Goal: Task Accomplishment & Management: Manage account settings

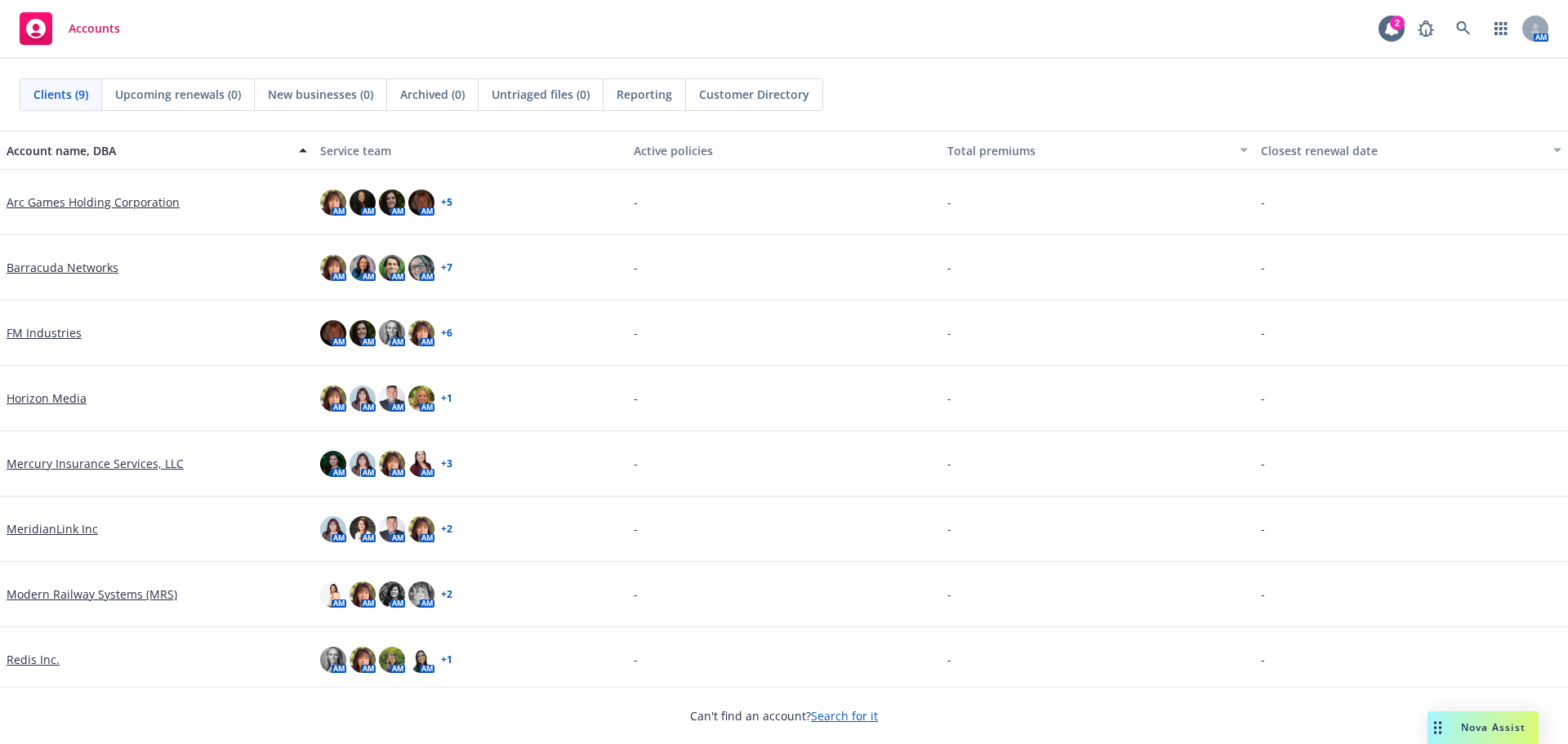
click at [90, 461] on link "Mercury Insurance Services, LLC" at bounding box center [95, 463] width 178 height 17
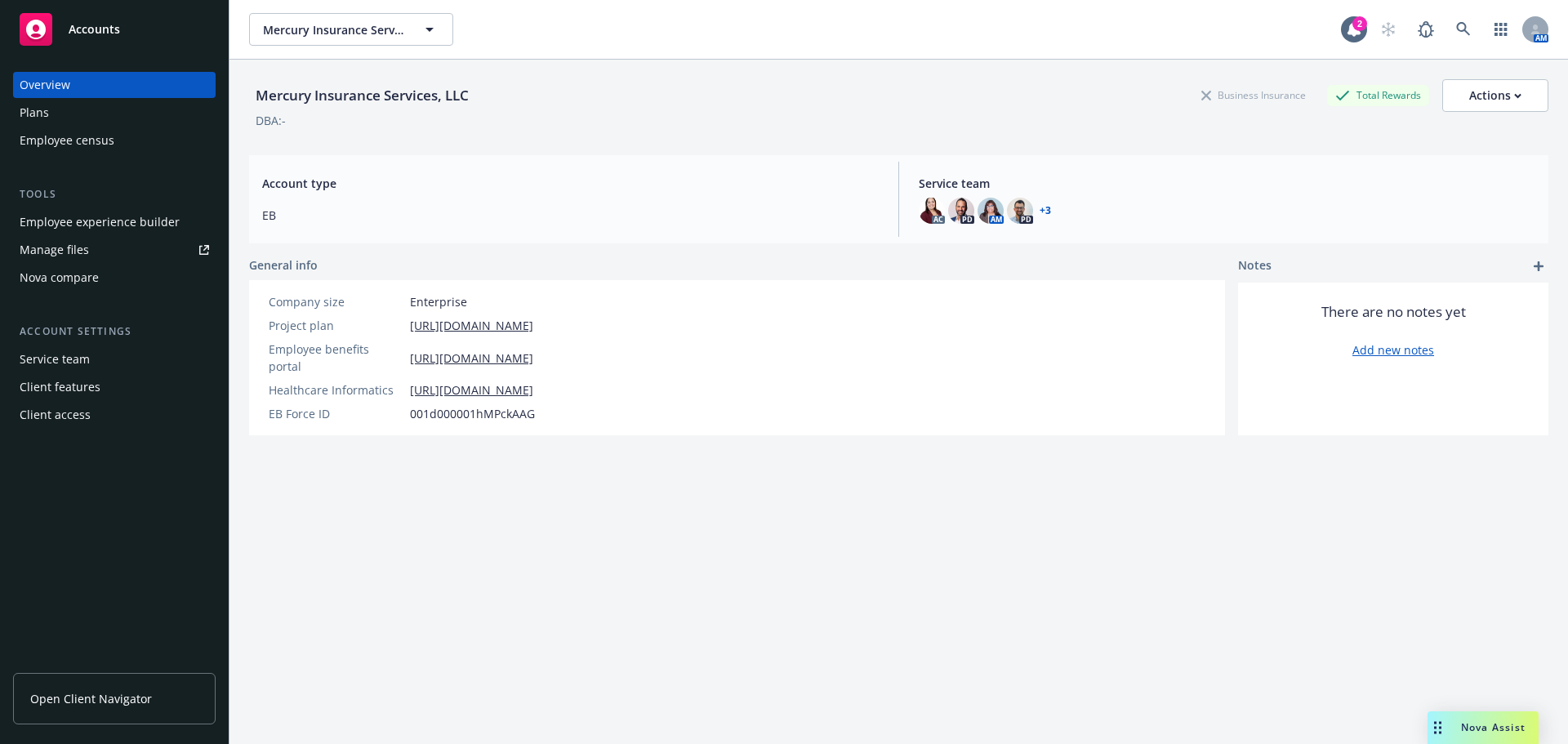
click at [70, 142] on div "Employee census" at bounding box center [67, 140] width 95 height 26
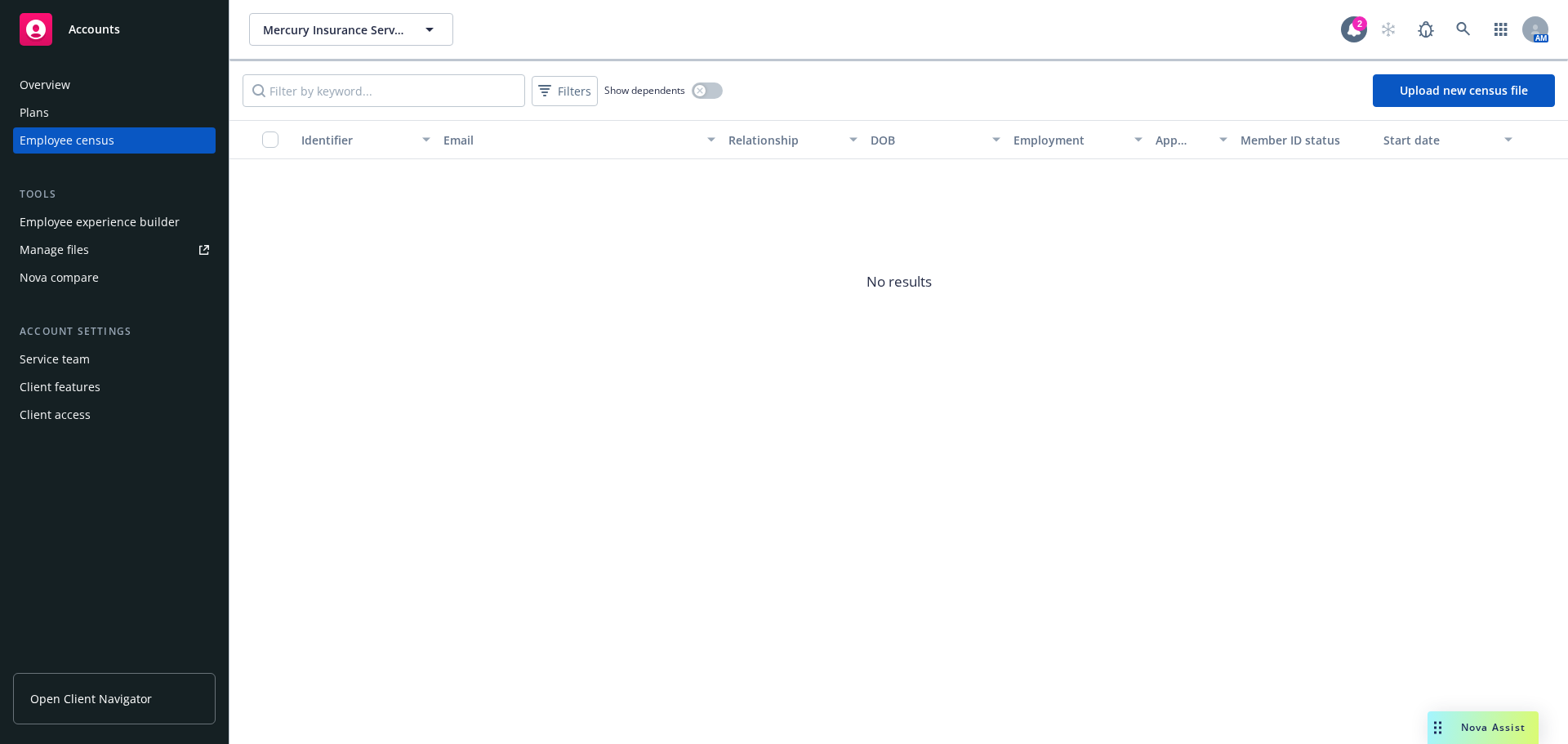
click at [67, 246] on div "Manage files" at bounding box center [54, 250] width 70 height 26
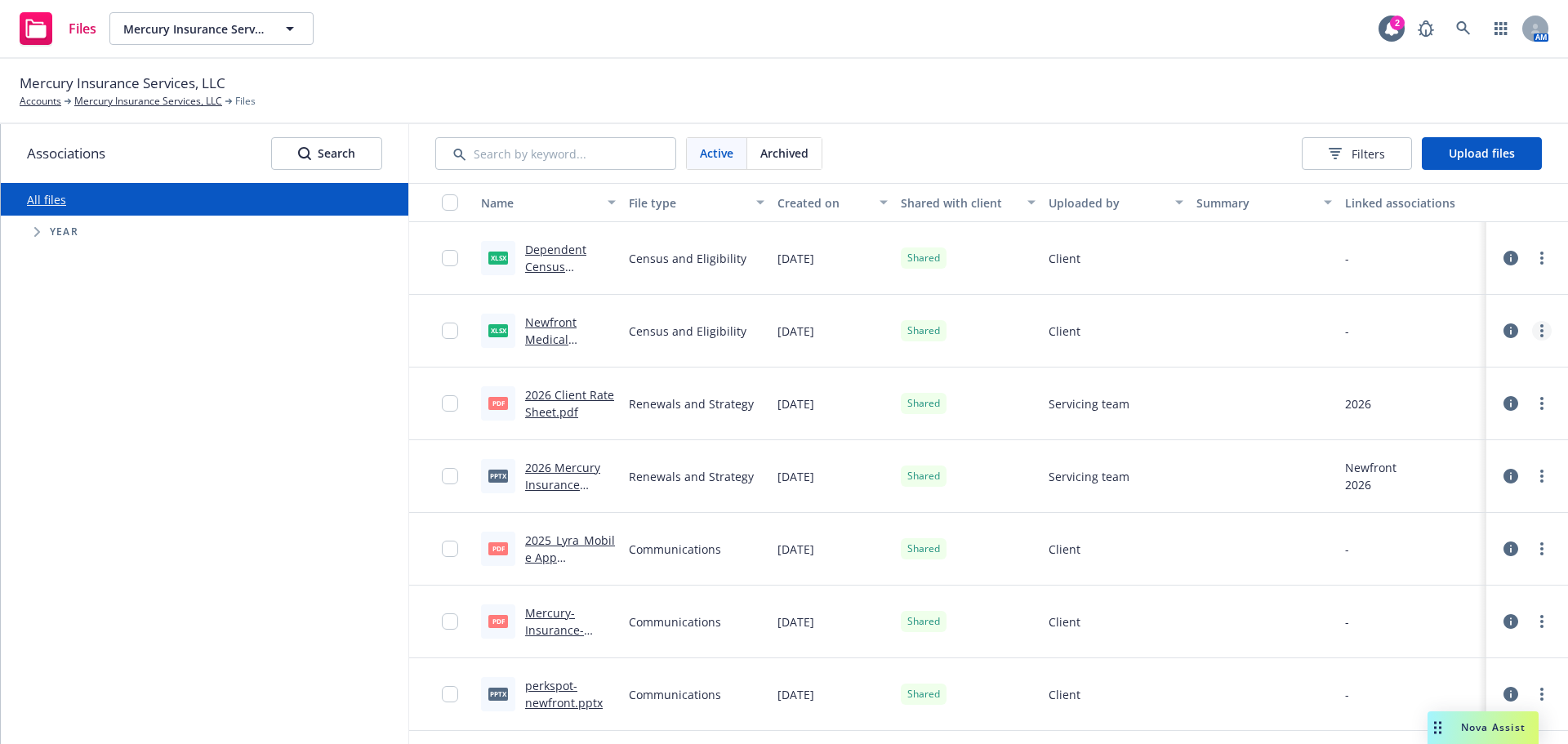
click at [1533, 338] on link "more" at bounding box center [1542, 330] width 20 height 20
click at [1426, 433] on link "Download" at bounding box center [1457, 429] width 163 height 33
click at [1533, 259] on link "more" at bounding box center [1542, 257] width 20 height 20
click at [1456, 360] on link "Download" at bounding box center [1457, 356] width 163 height 33
click at [1535, 265] on link "more" at bounding box center [1542, 257] width 20 height 20
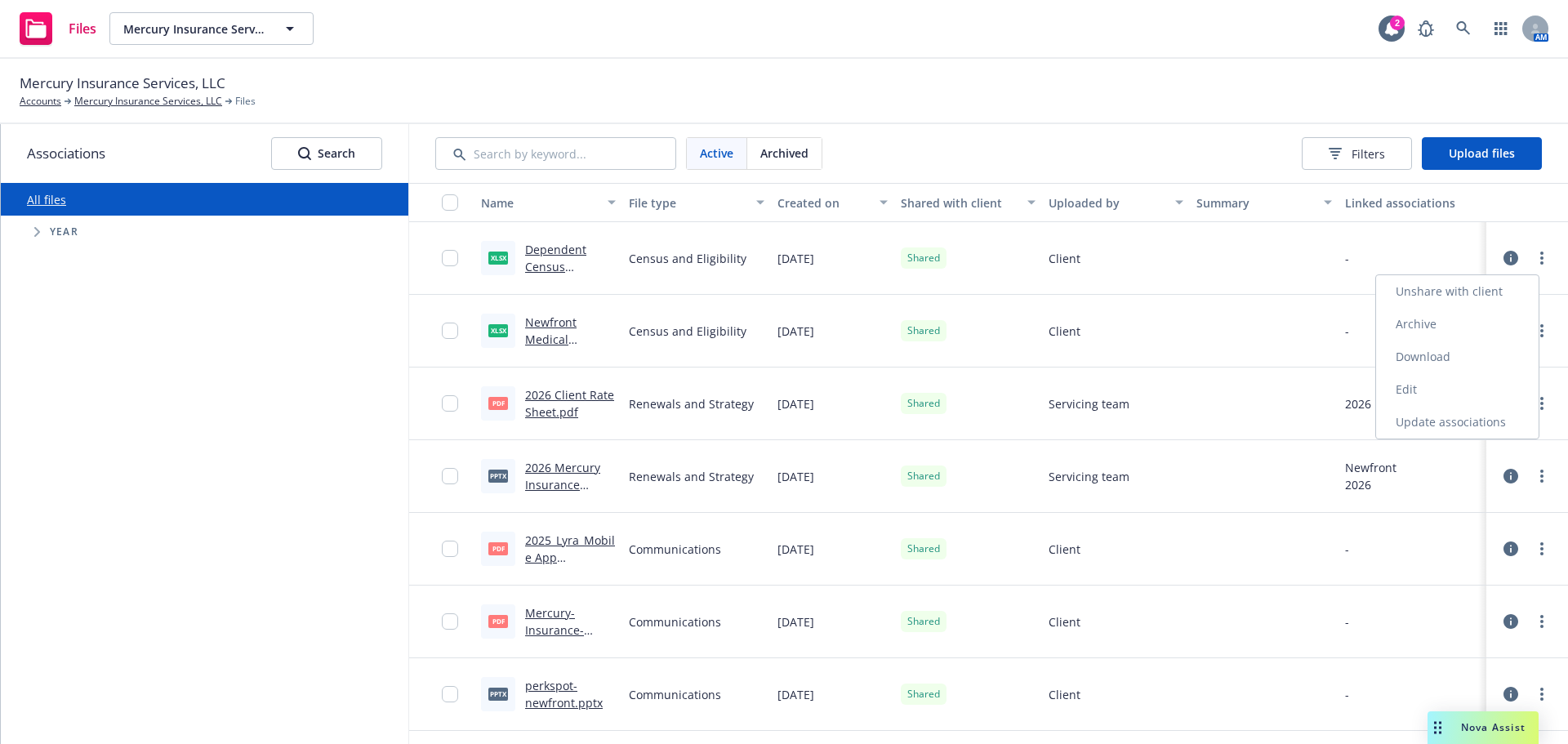
click at [1416, 392] on link "Edit" at bounding box center [1457, 389] width 163 height 33
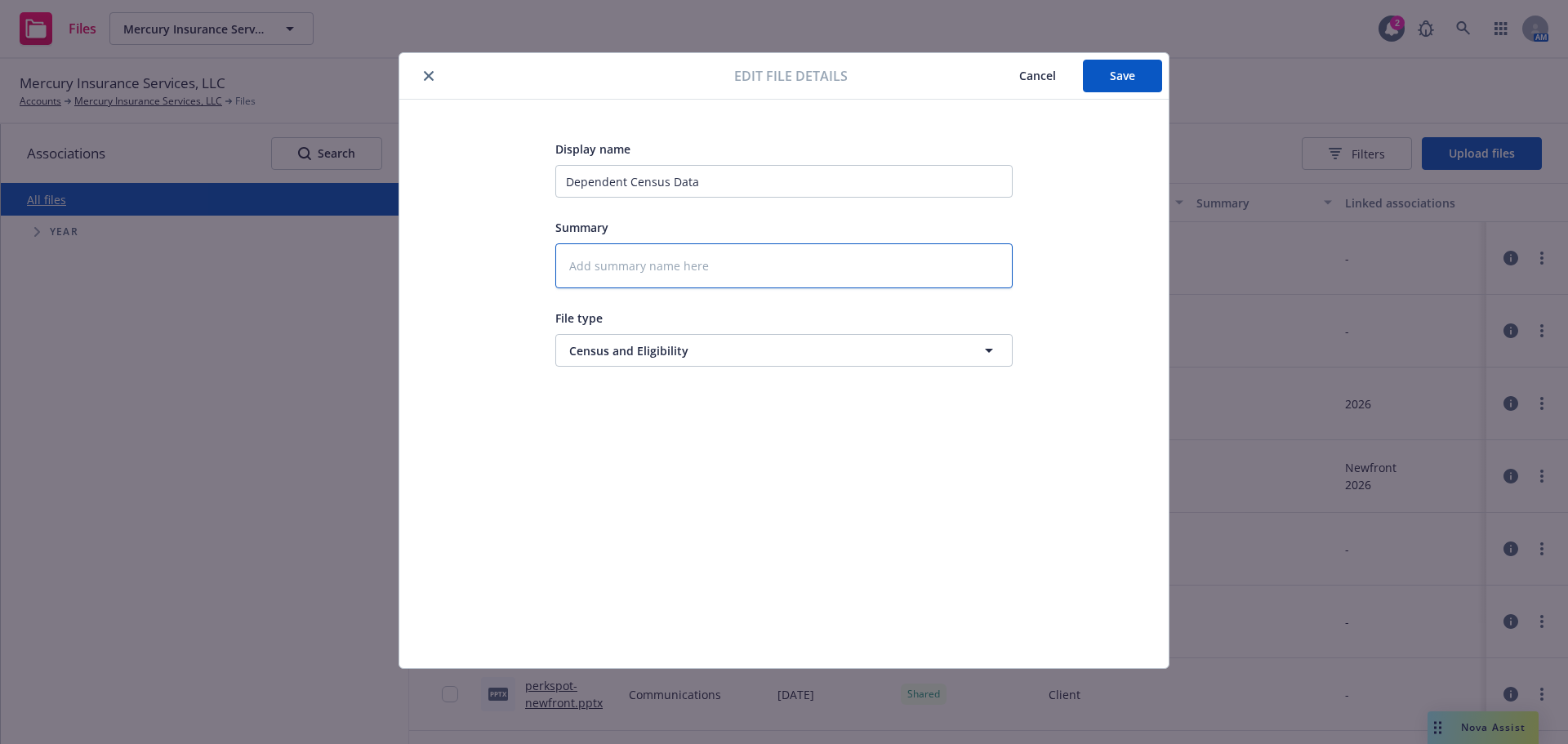
click at [605, 268] on textarea at bounding box center [784, 266] width 457 height 45
click at [610, 261] on textarea at bounding box center [784, 266] width 457 height 45
paste textarea "Newfront2025!"
type textarea "x"
type textarea "Newfront2025!"
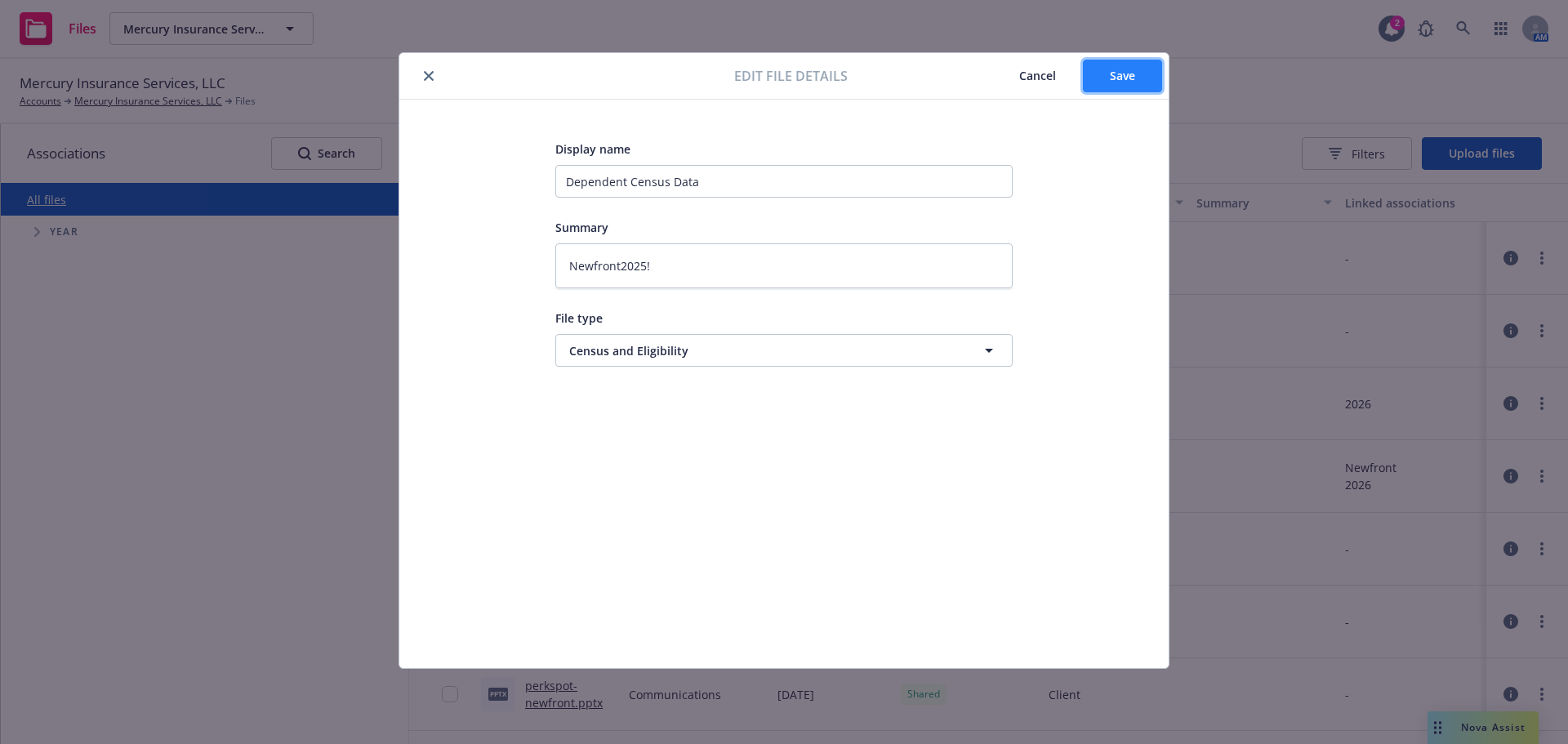
click at [1122, 85] on button "Save" at bounding box center [1122, 75] width 79 height 33
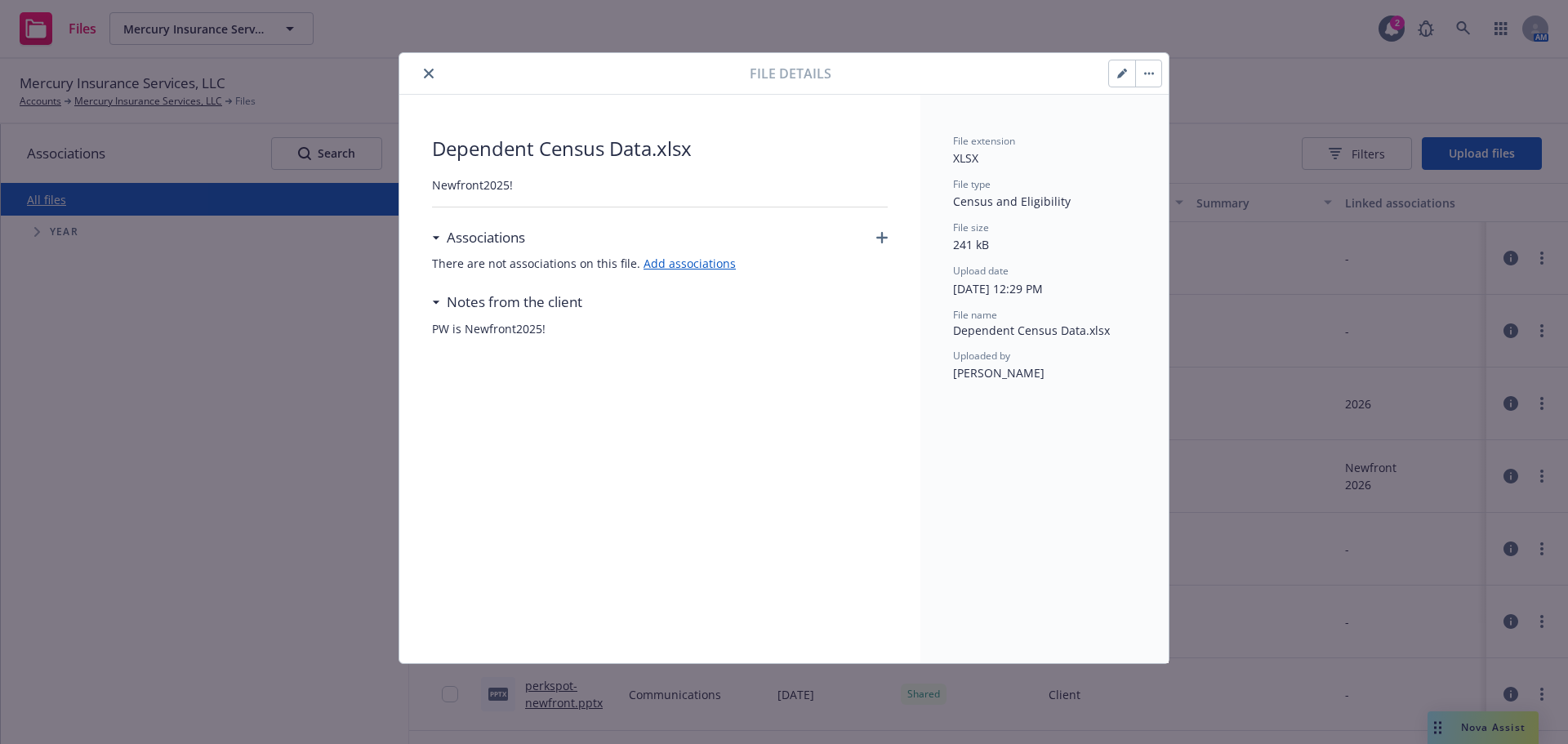
click at [428, 70] on icon "close" at bounding box center [428, 73] width 10 height 10
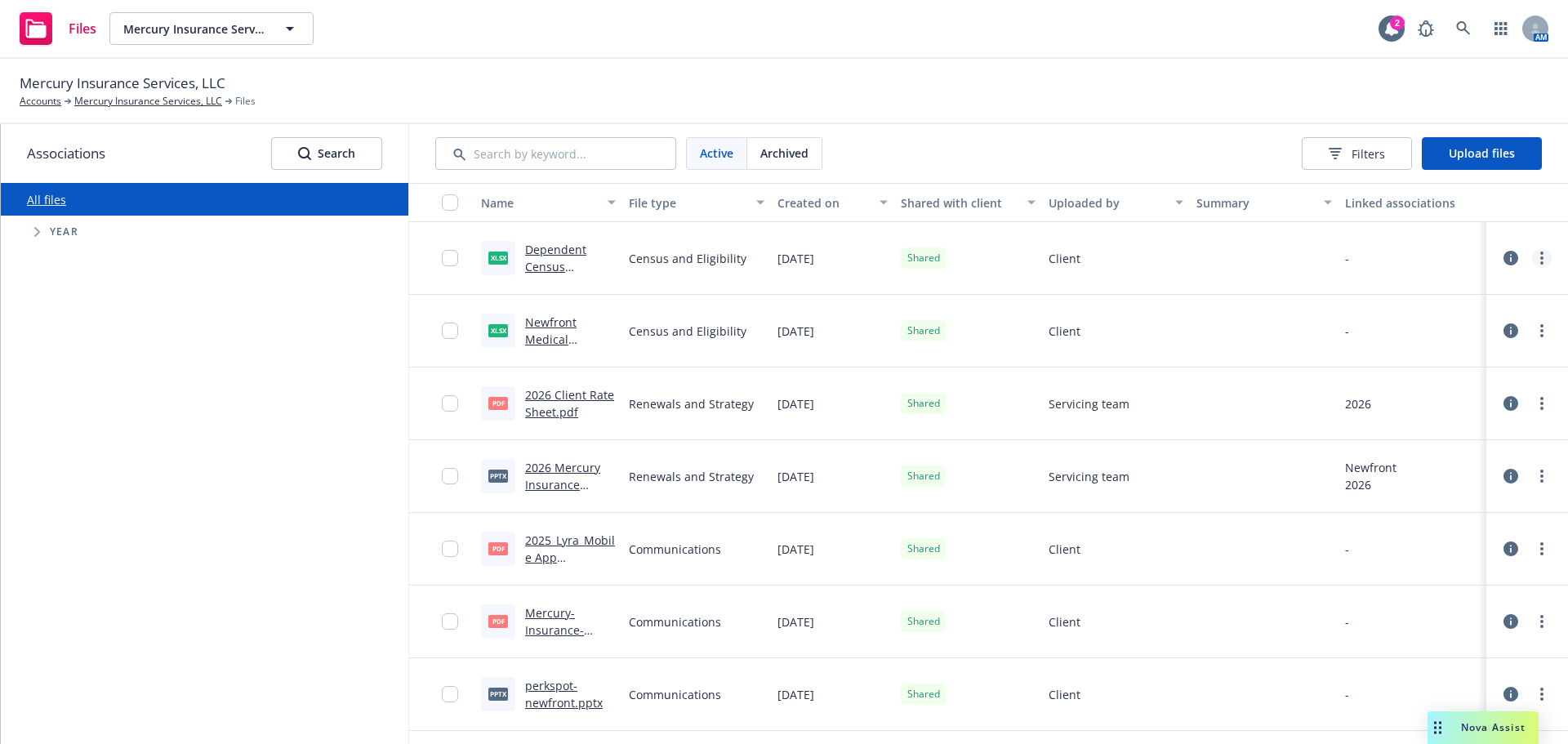
click at [1534, 262] on link "more" at bounding box center [1542, 257] width 20 height 20
click at [1426, 387] on link "Edit" at bounding box center [1457, 389] width 163 height 33
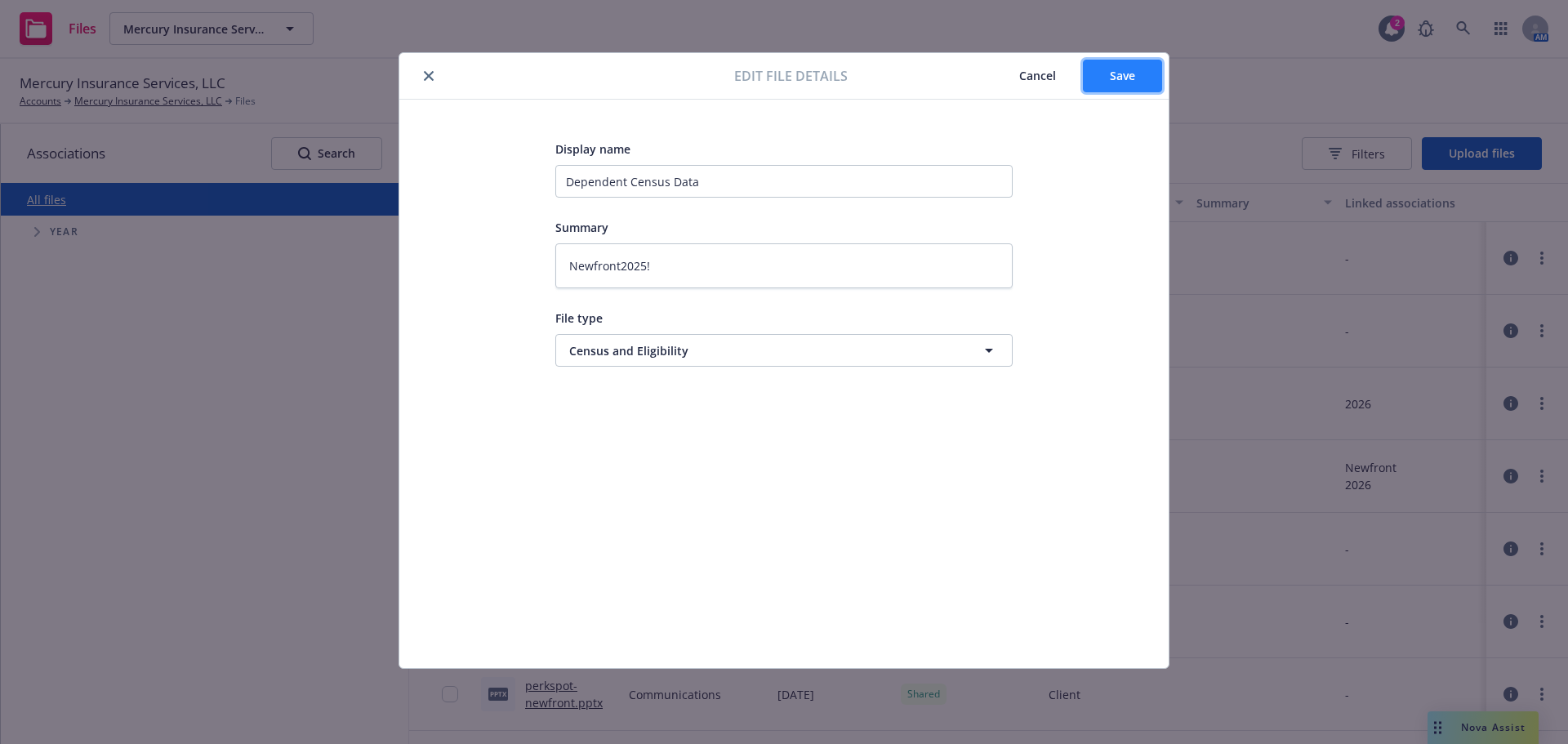
click at [1116, 72] on span "Save" at bounding box center [1122, 75] width 25 height 16
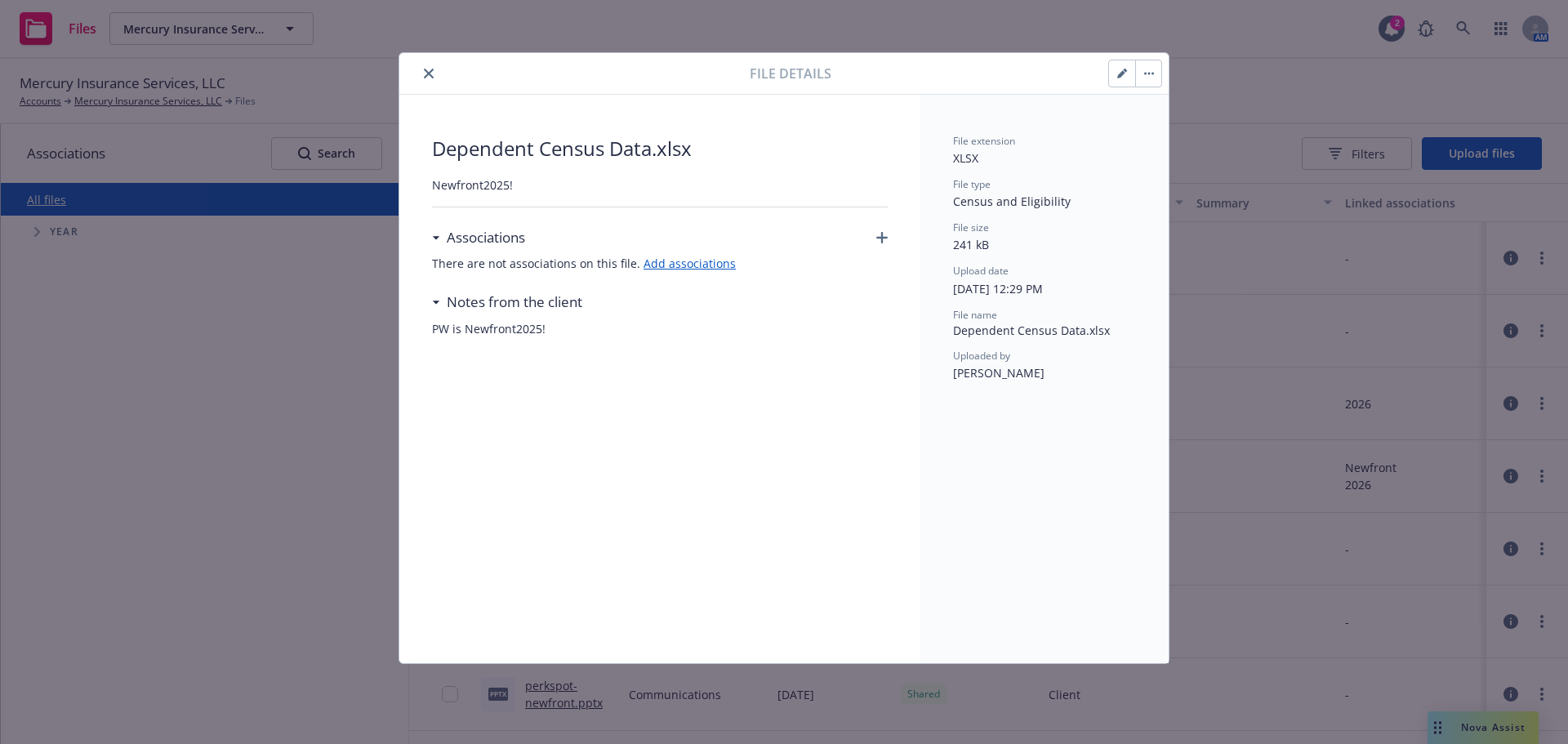
click at [427, 72] on icon "close" at bounding box center [428, 73] width 10 height 10
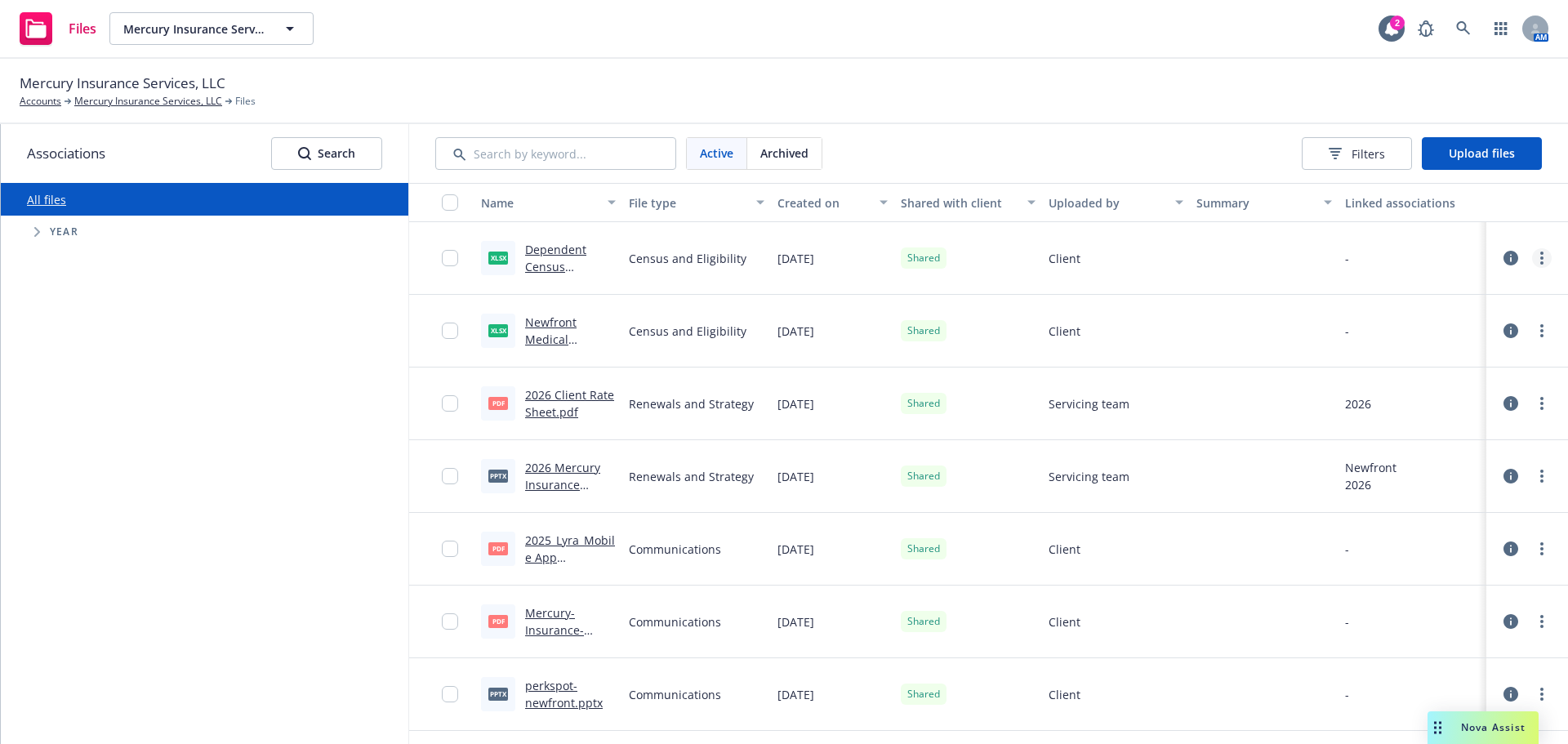
click at [1535, 264] on link "more" at bounding box center [1542, 257] width 20 height 20
click at [1439, 388] on link "Edit" at bounding box center [1457, 389] width 163 height 33
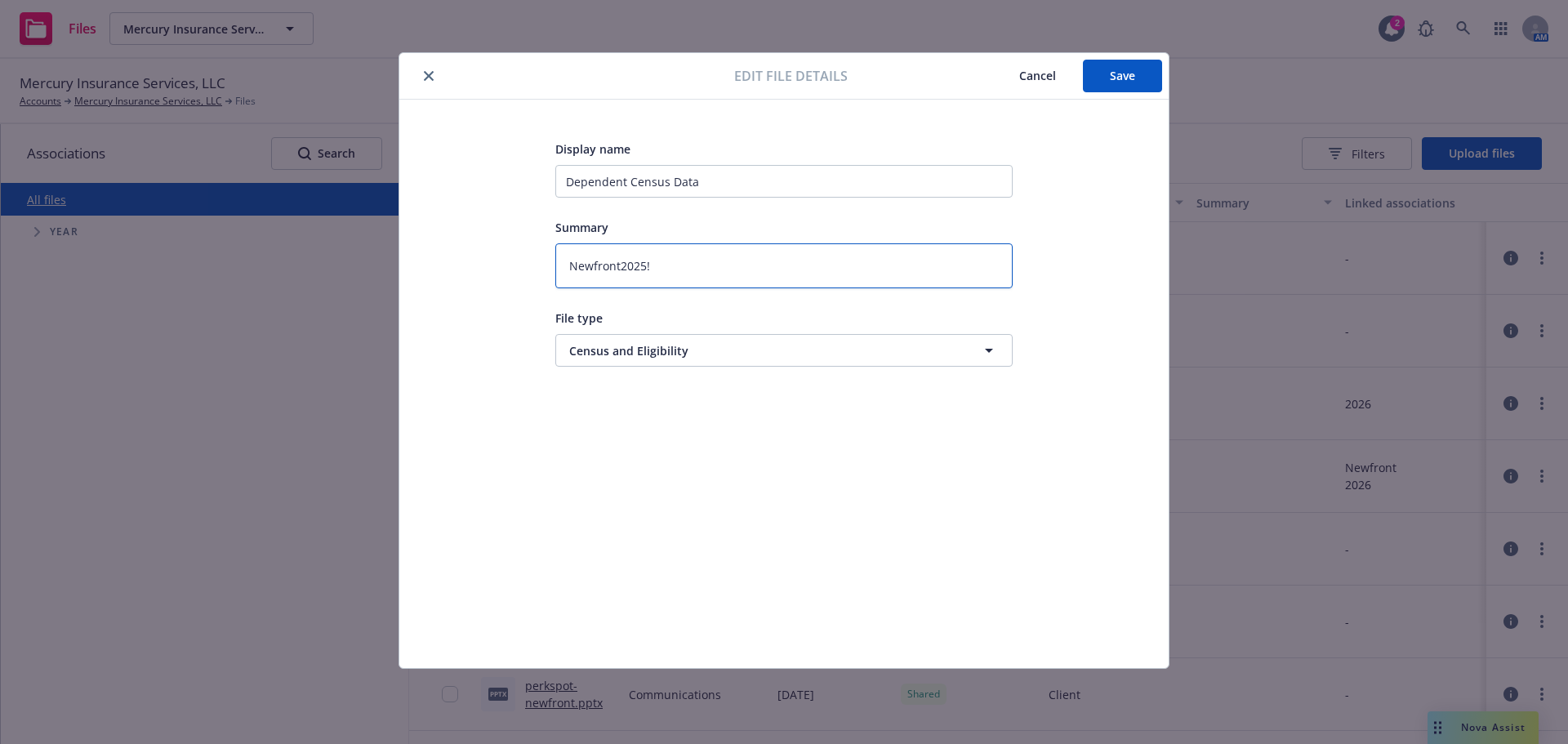
click at [732, 280] on textarea "Newfront2025!" at bounding box center [784, 266] width 457 height 45
drag, startPoint x: 691, startPoint y: 263, endPoint x: 548, endPoint y: 259, distance: 143.1
click at [548, 259] on div "Display name Dependent Census Data Summary Newfront2025! File type Census and E…" at bounding box center [784, 383] width 705 height 489
click at [913, 286] on textarea "Newfront2025!" at bounding box center [784, 266] width 457 height 45
click at [1127, 131] on div "Display name Dependent Census Data Summary Newfront2025! File type Census and E…" at bounding box center [784, 384] width 770 height 568
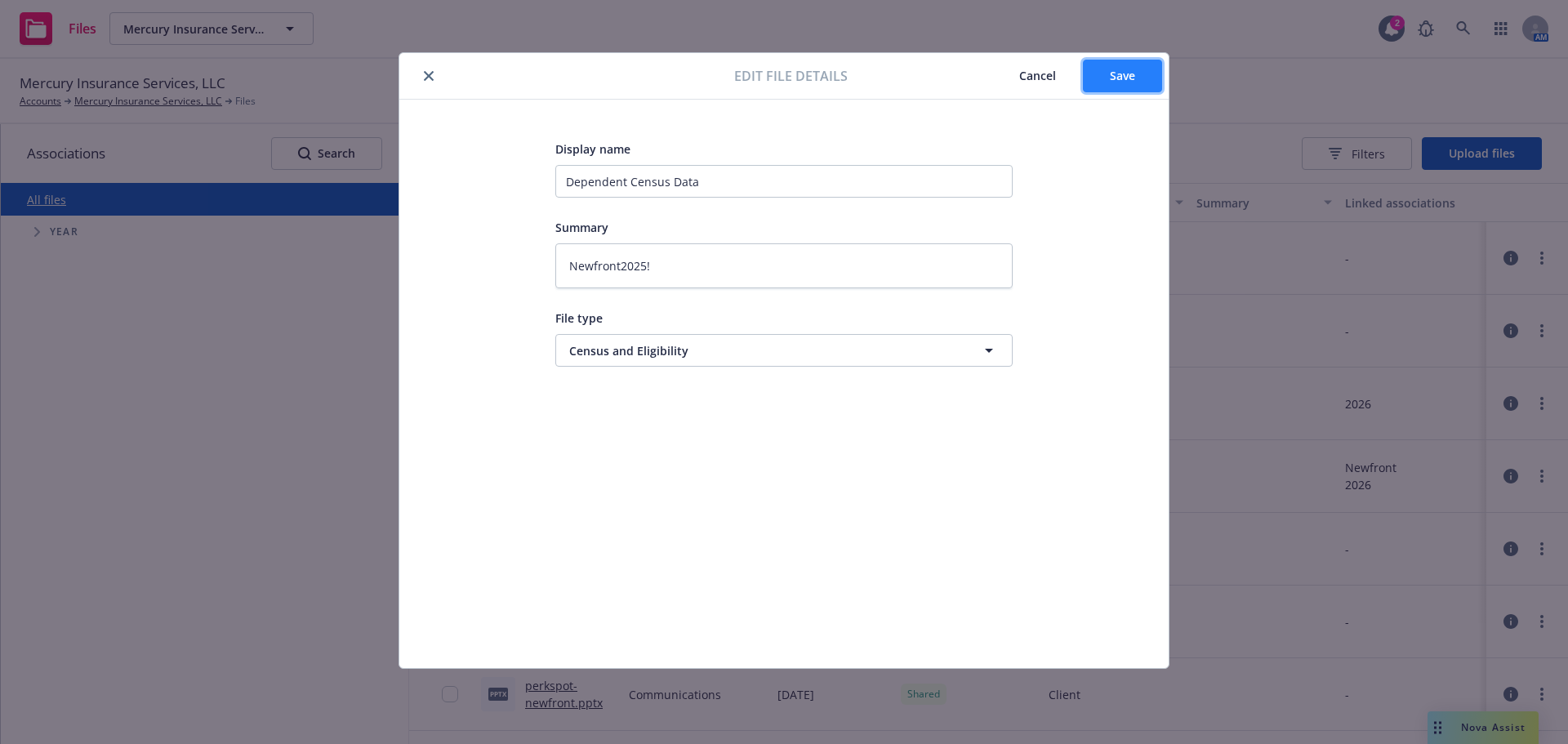
click at [1128, 78] on span "Save" at bounding box center [1122, 75] width 25 height 16
type textarea "x"
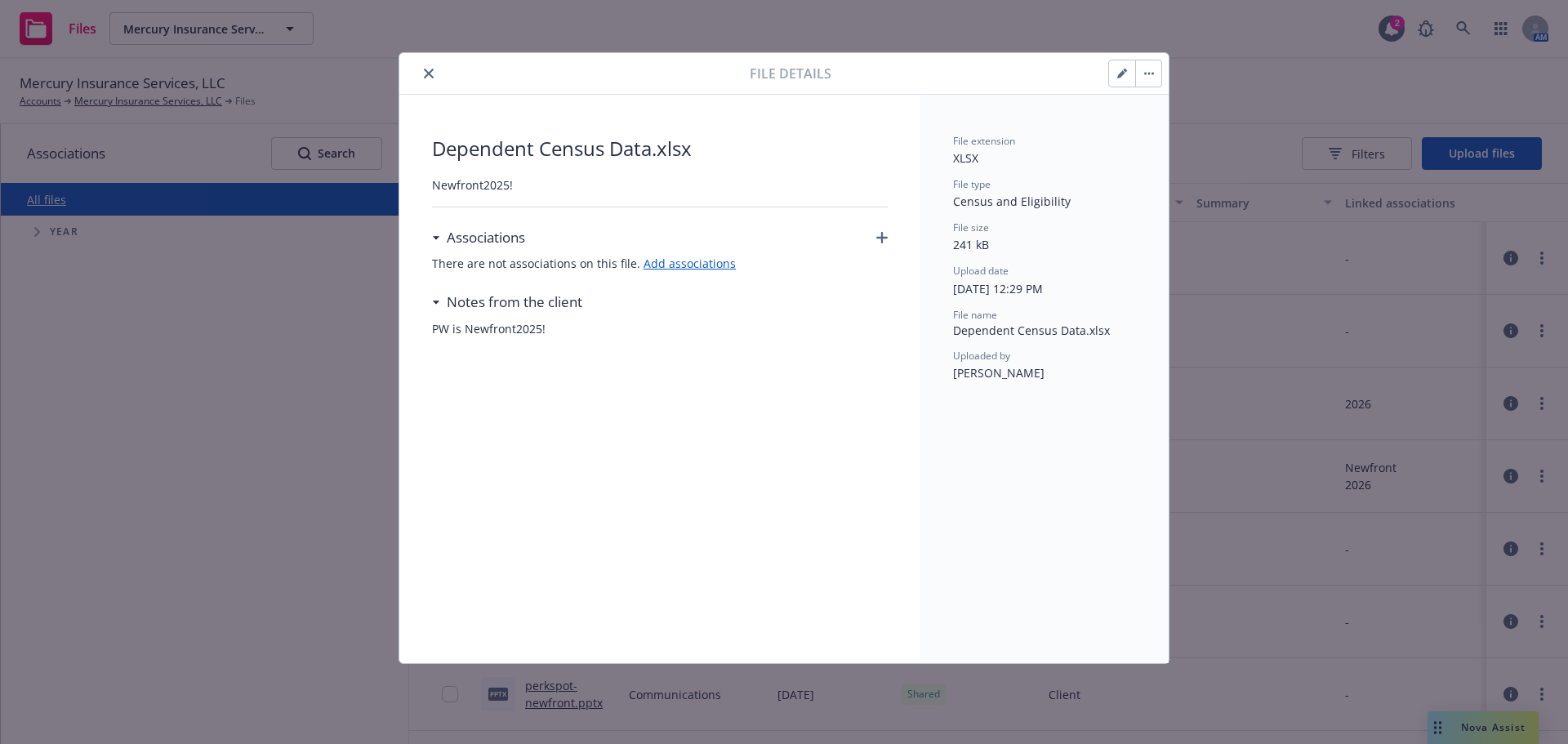
click at [1159, 76] on button "button" at bounding box center [1148, 73] width 26 height 26
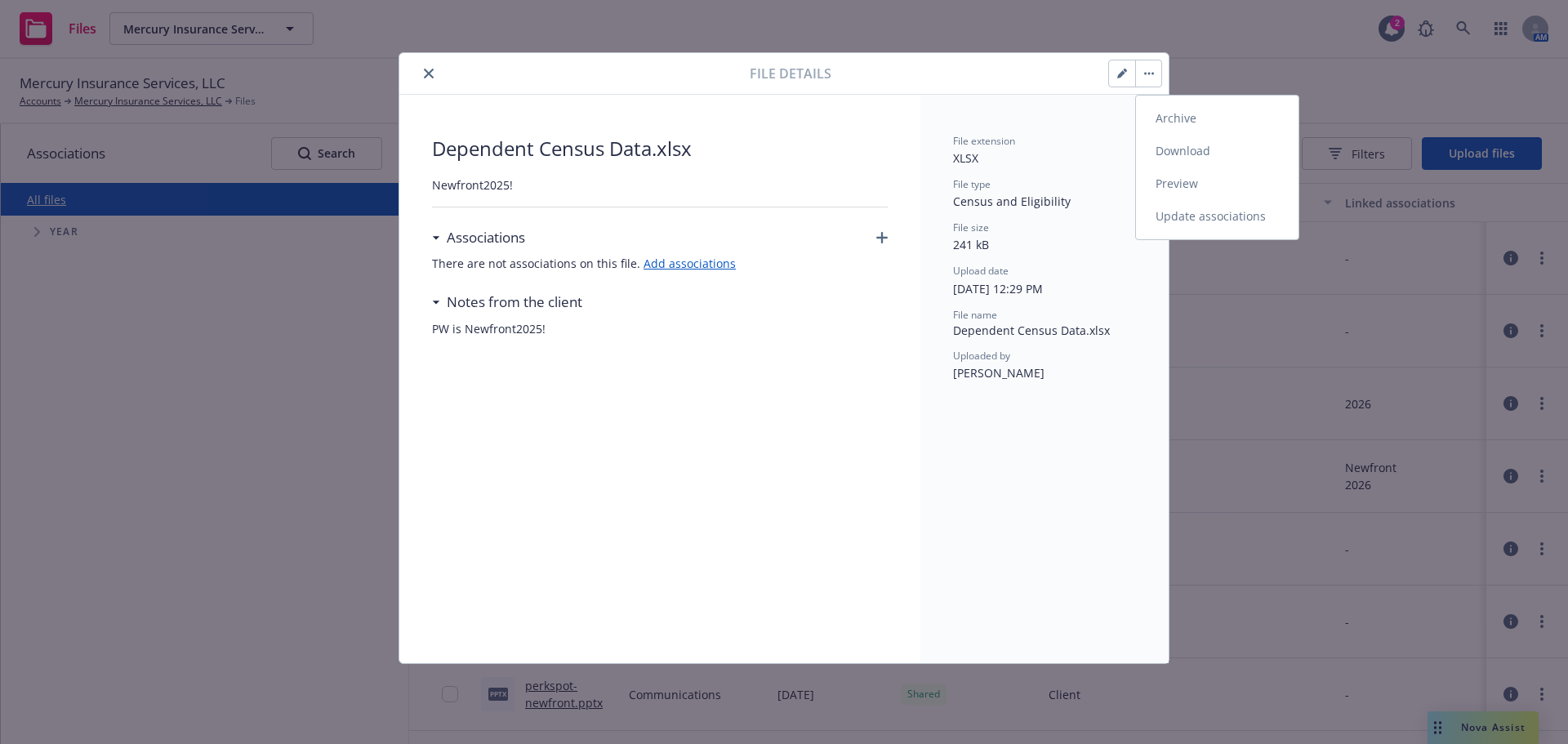
click at [1190, 189] on link "Preview" at bounding box center [1217, 183] width 163 height 33
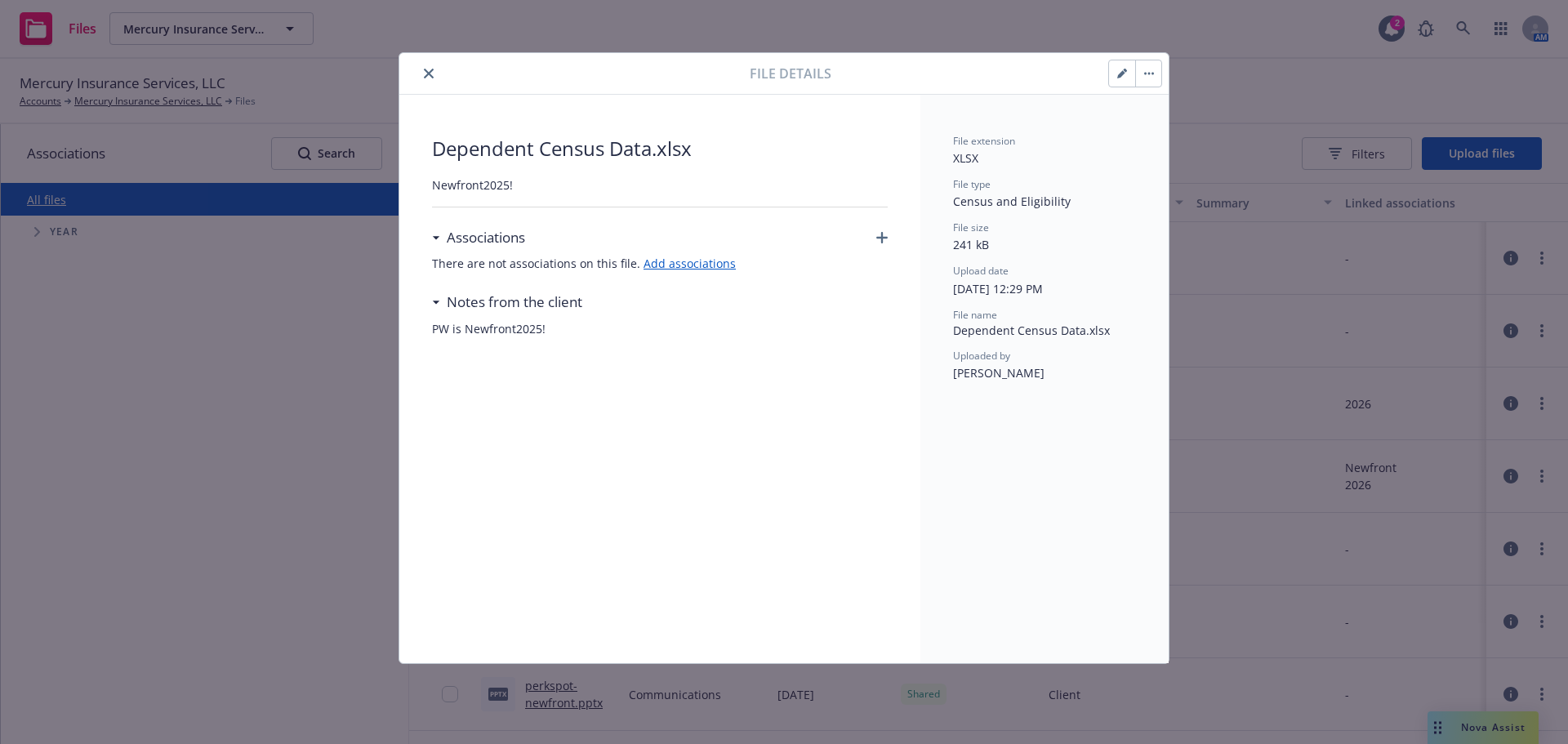
click at [434, 77] on button "close" at bounding box center [428, 73] width 20 height 20
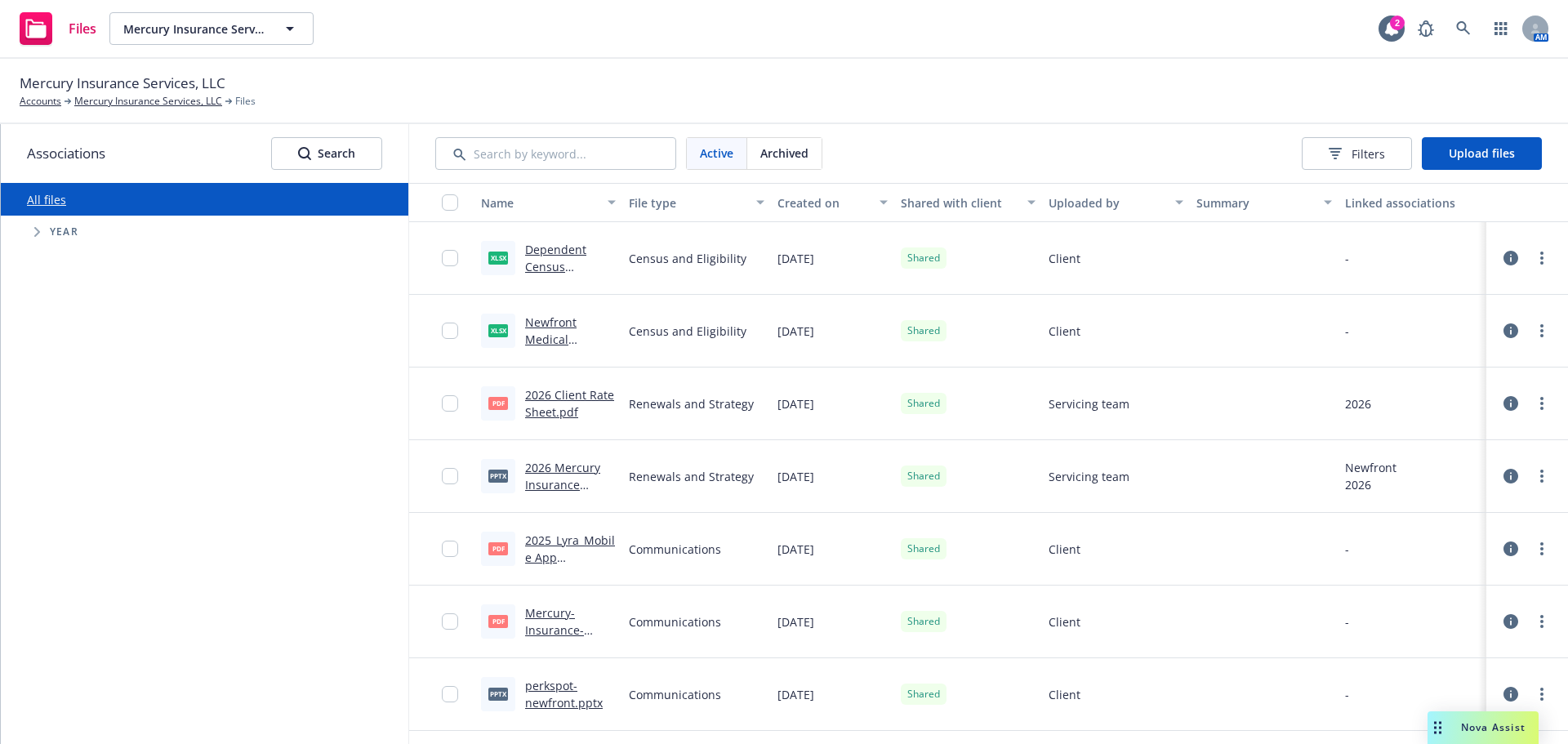
click at [1178, 207] on div "button" at bounding box center [1181, 202] width 8 height 37
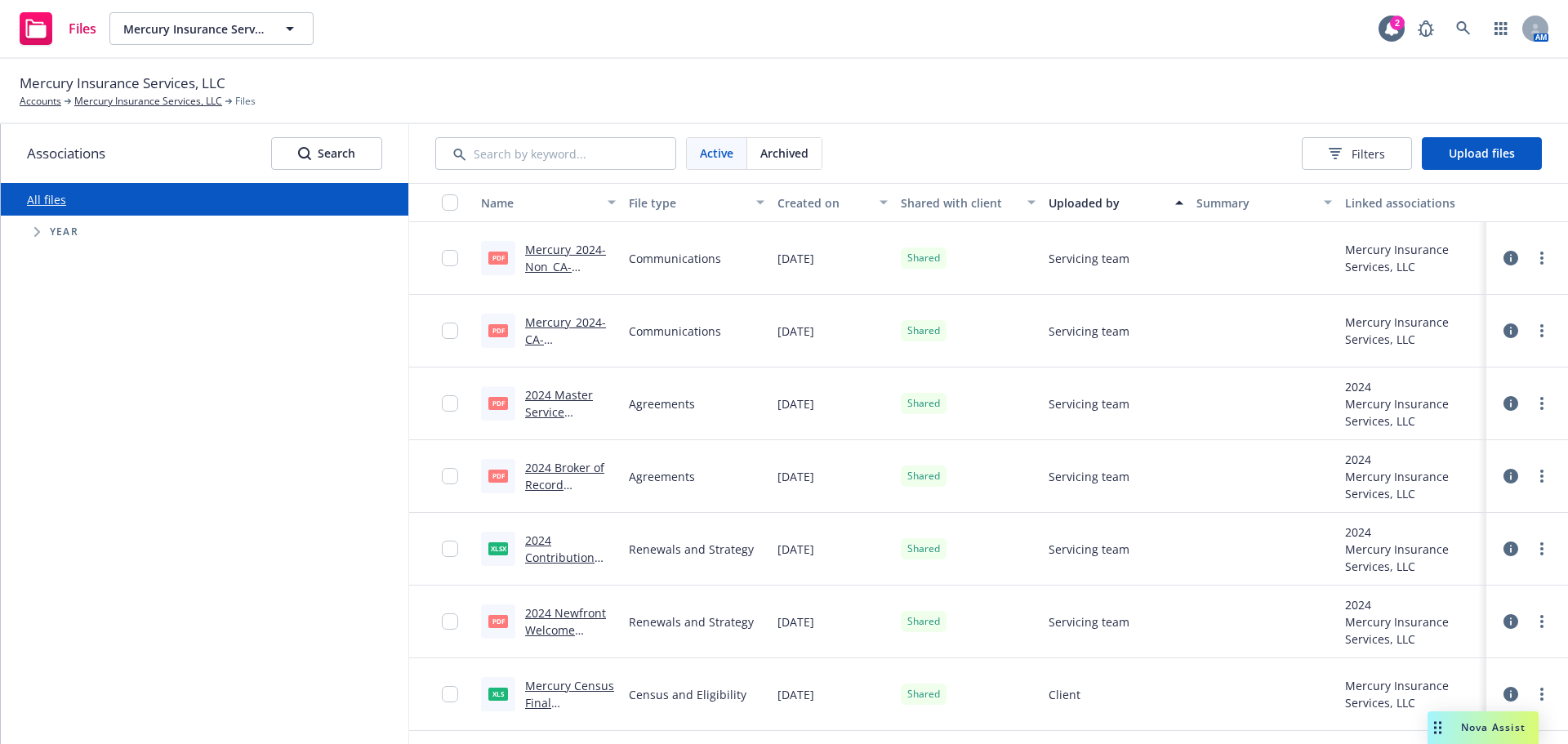
click at [1206, 203] on div "Summary" at bounding box center [1255, 202] width 117 height 17
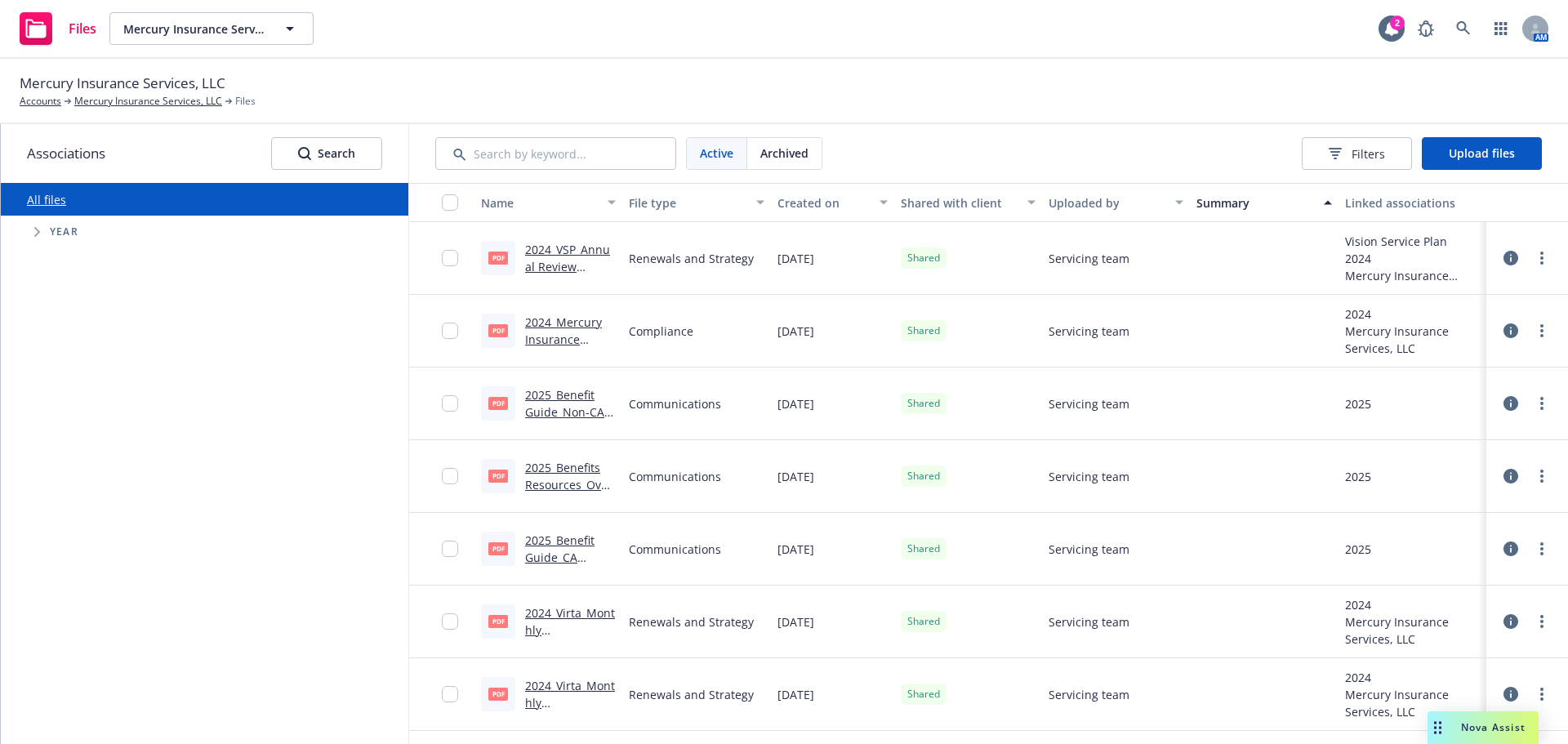
click at [1178, 202] on div "button" at bounding box center [1181, 202] width 8 height 37
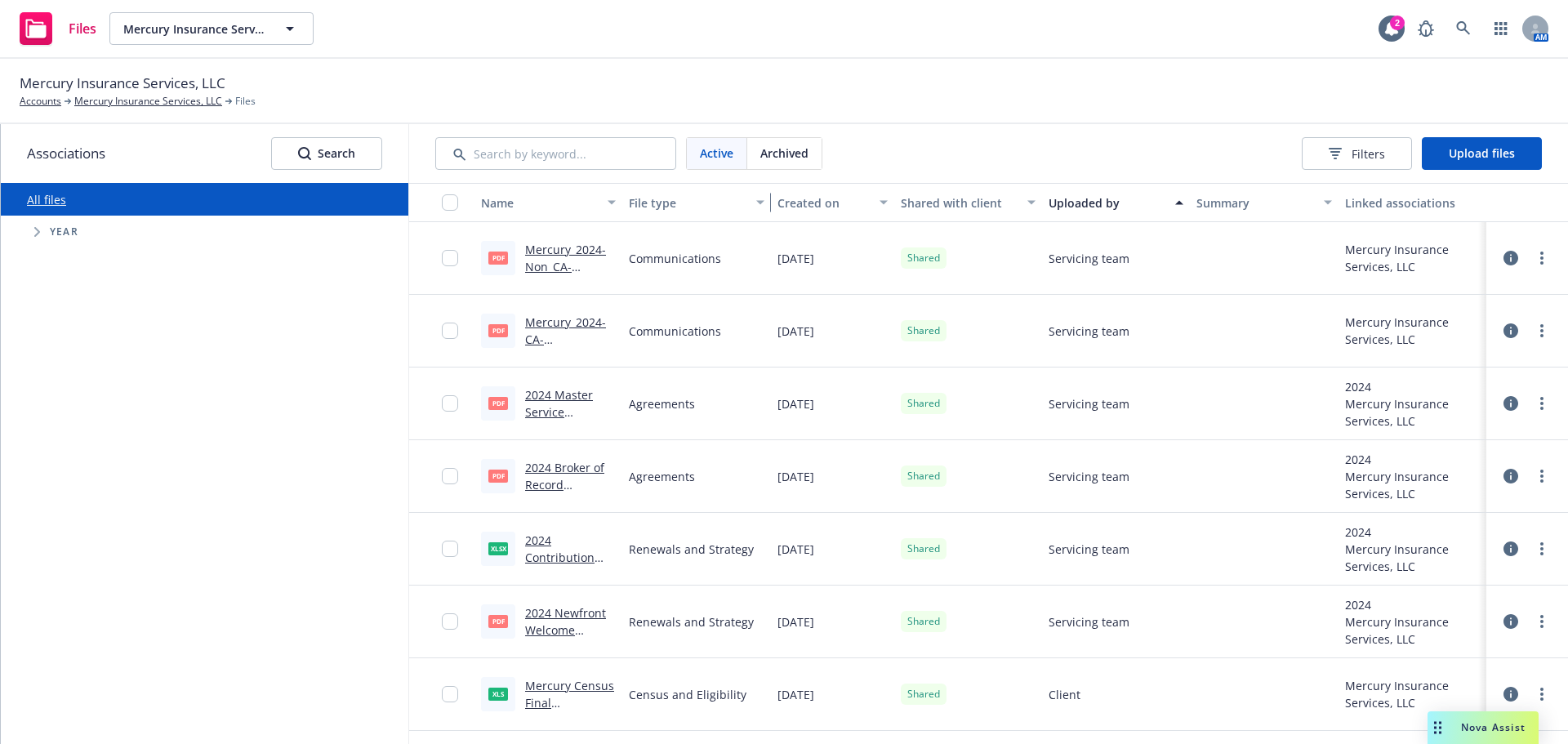
click at [760, 205] on div "button" at bounding box center [762, 202] width 8 height 37
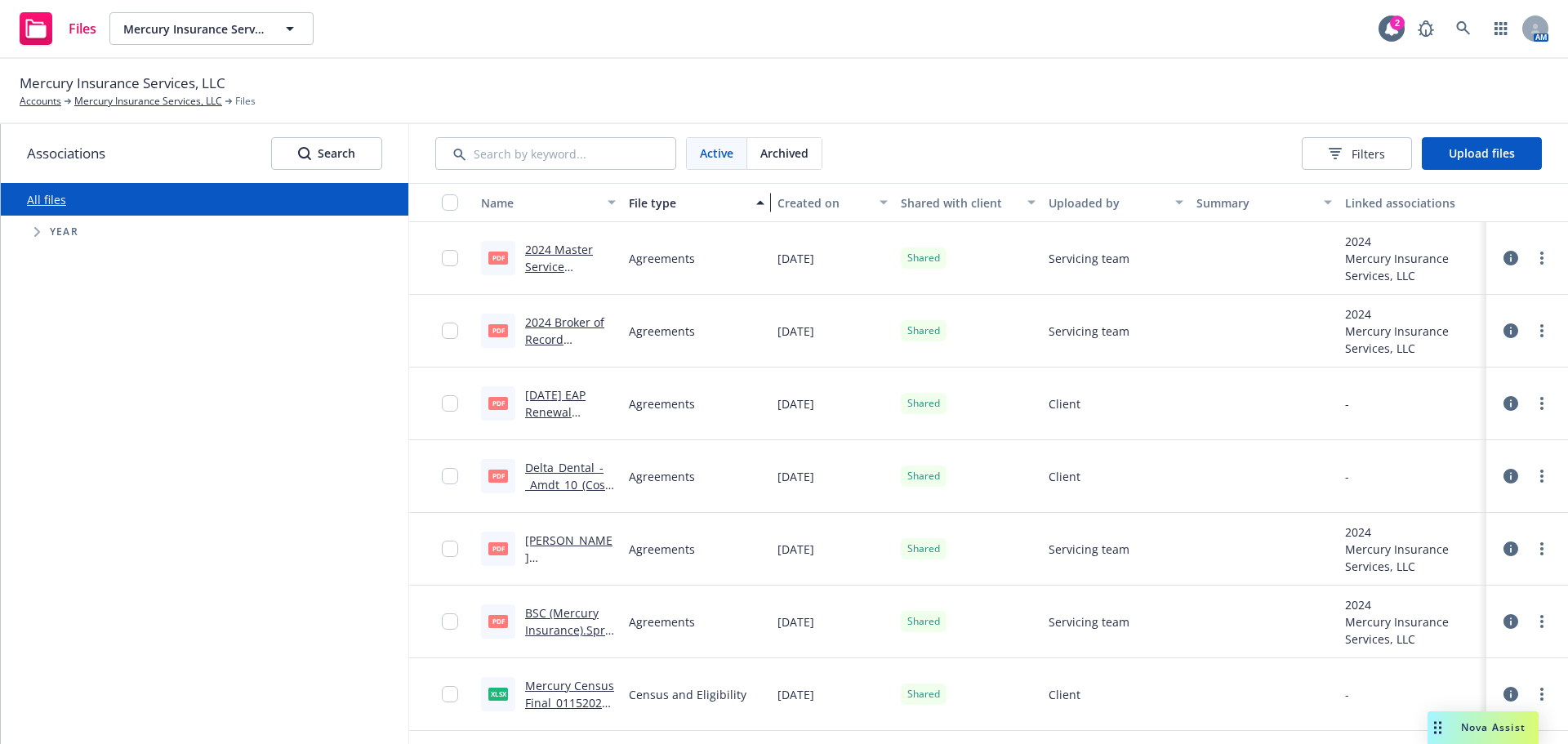
click at [758, 206] on div "button" at bounding box center [762, 202] width 8 height 37
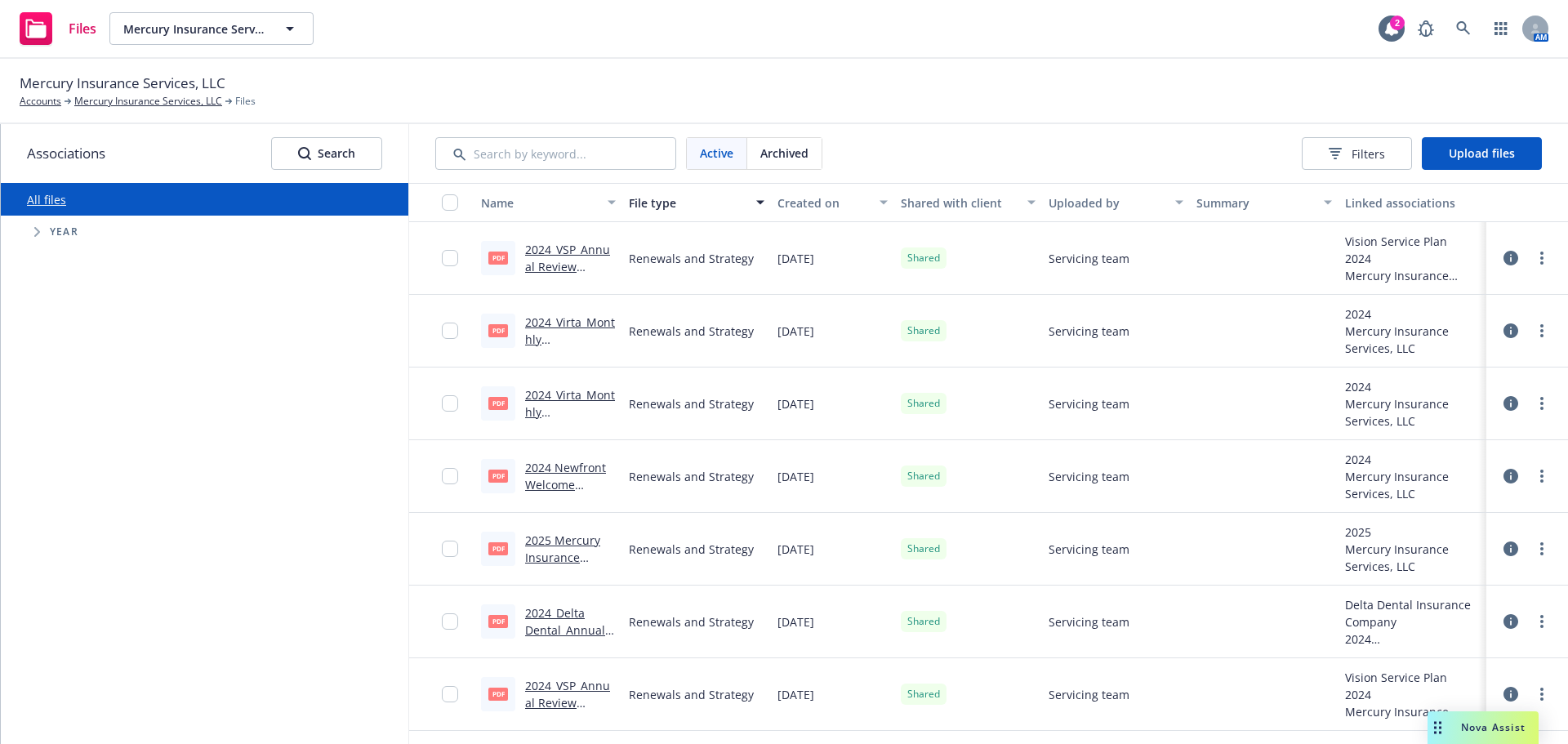
click at [37, 219] on span "Tree Example" at bounding box center [36, 232] width 26 height 26
click at [40, 202] on link "All files" at bounding box center [46, 200] width 39 height 16
click at [1356, 203] on div "Linked associations" at bounding box center [1412, 202] width 135 height 17
click at [1326, 203] on div "button" at bounding box center [1330, 202] width 8 height 37
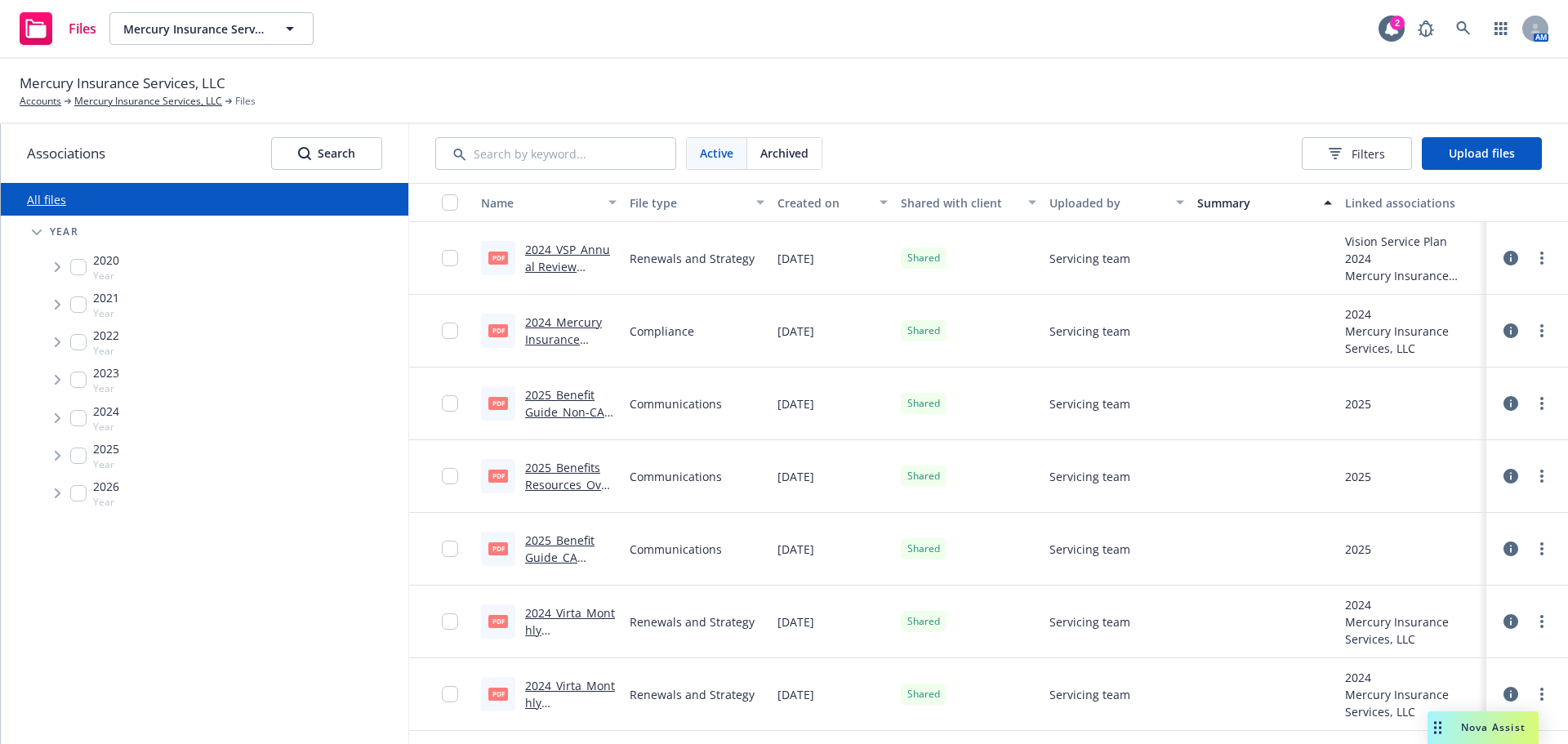
click at [656, 205] on div "File type" at bounding box center [689, 202] width 118 height 17
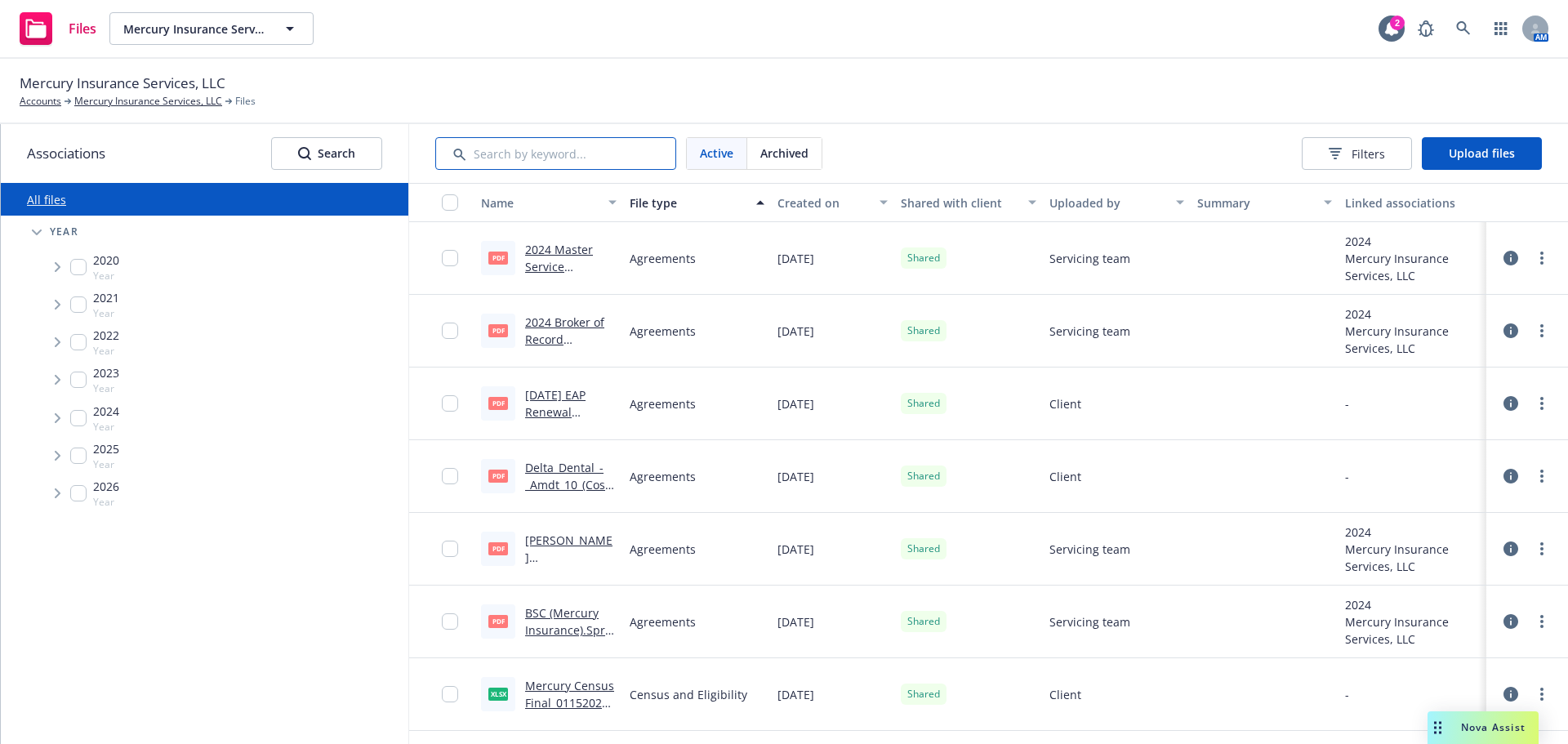
click at [584, 158] on input "Search by keyword..." at bounding box center [555, 153] width 241 height 33
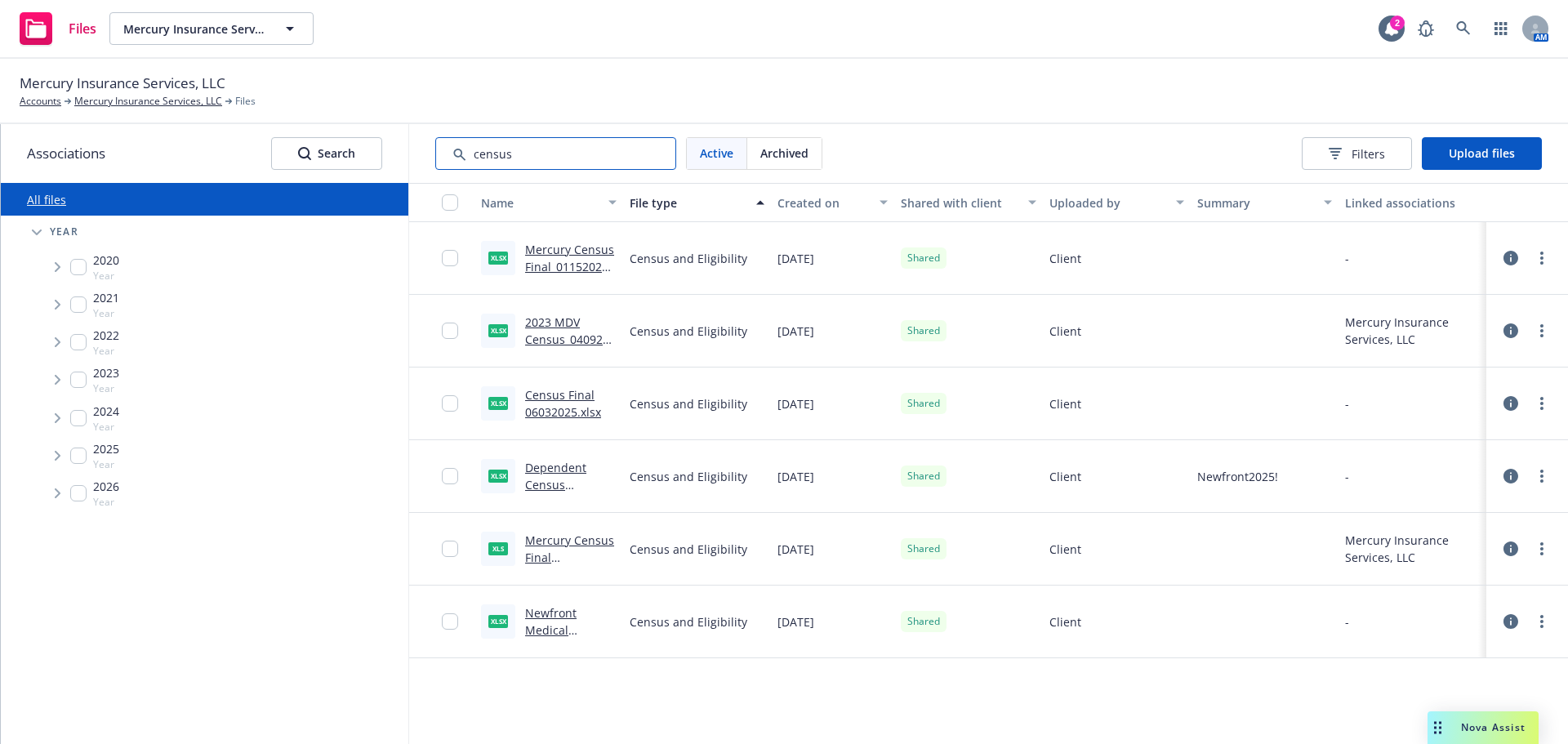
type input "census"
click at [795, 202] on div "Created on" at bounding box center [824, 202] width 92 height 17
click at [797, 202] on div "Created on" at bounding box center [824, 202] width 92 height 17
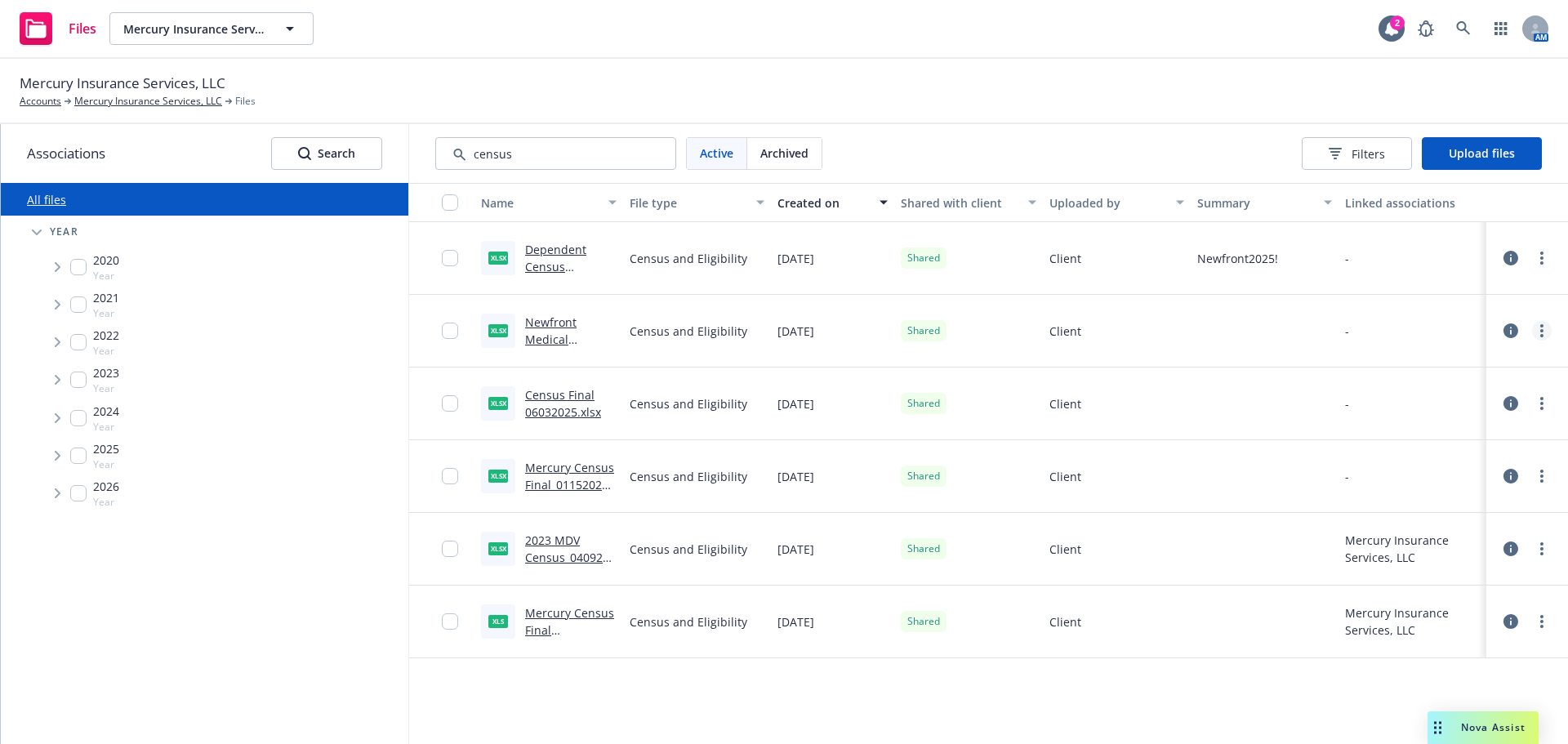
click at [1539, 333] on link "more" at bounding box center [1542, 330] width 20 height 20
click at [1445, 463] on link "Edit" at bounding box center [1469, 462] width 163 height 33
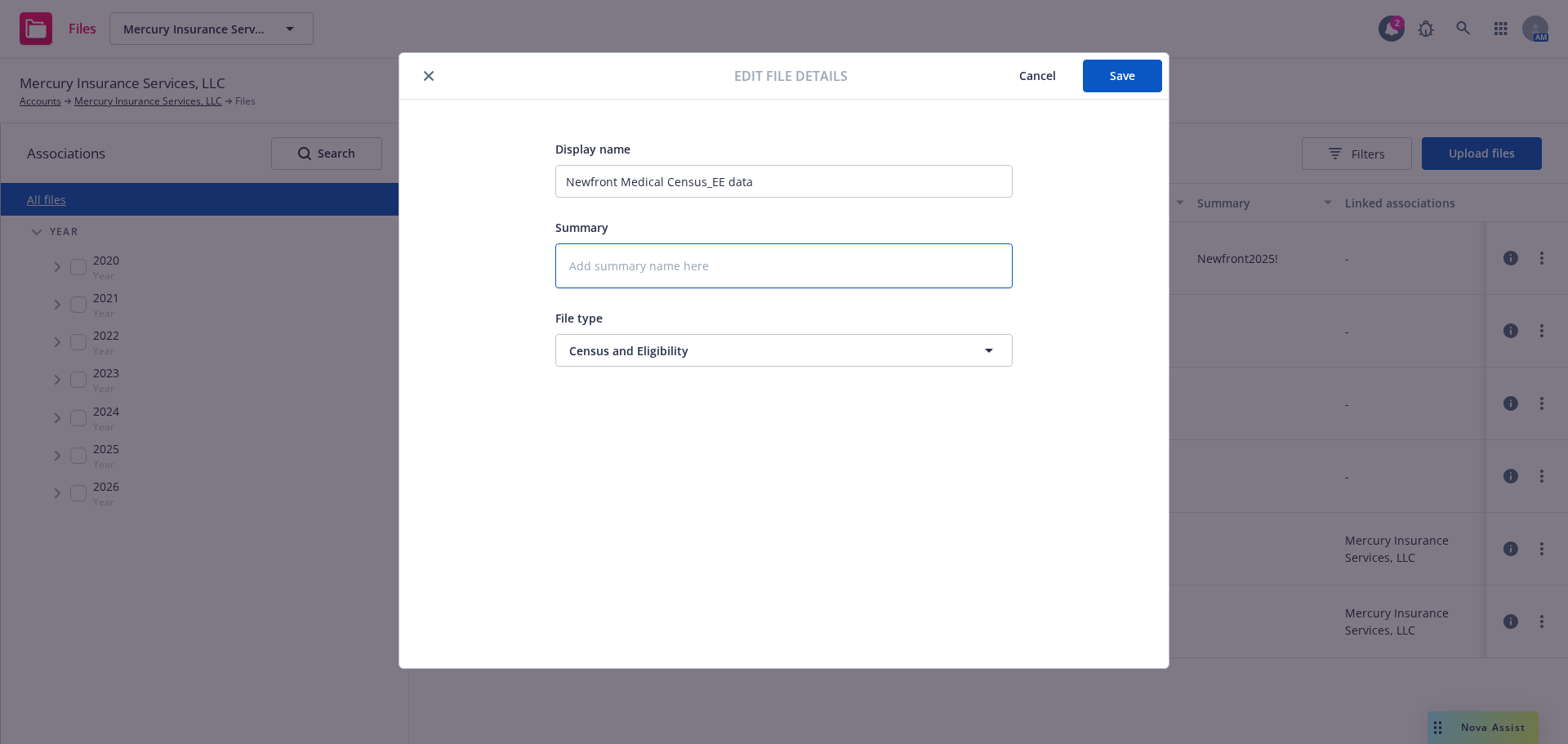
click at [644, 273] on textarea at bounding box center [784, 266] width 457 height 45
paste textarea "Newfront2025!"
type textarea "x"
type textarea "Newfront2025!"
click at [1123, 73] on span "Save" at bounding box center [1122, 75] width 25 height 16
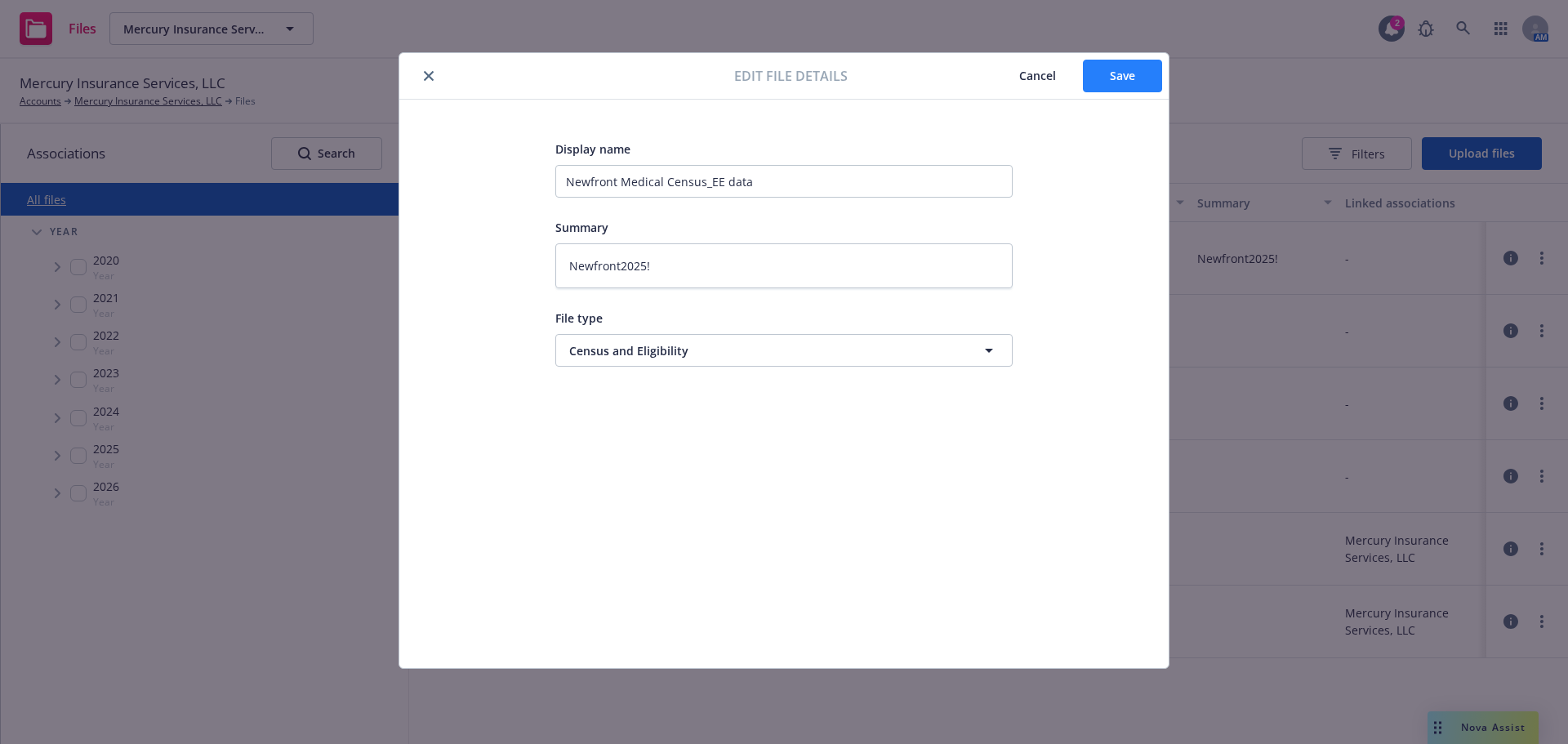
type textarea "x"
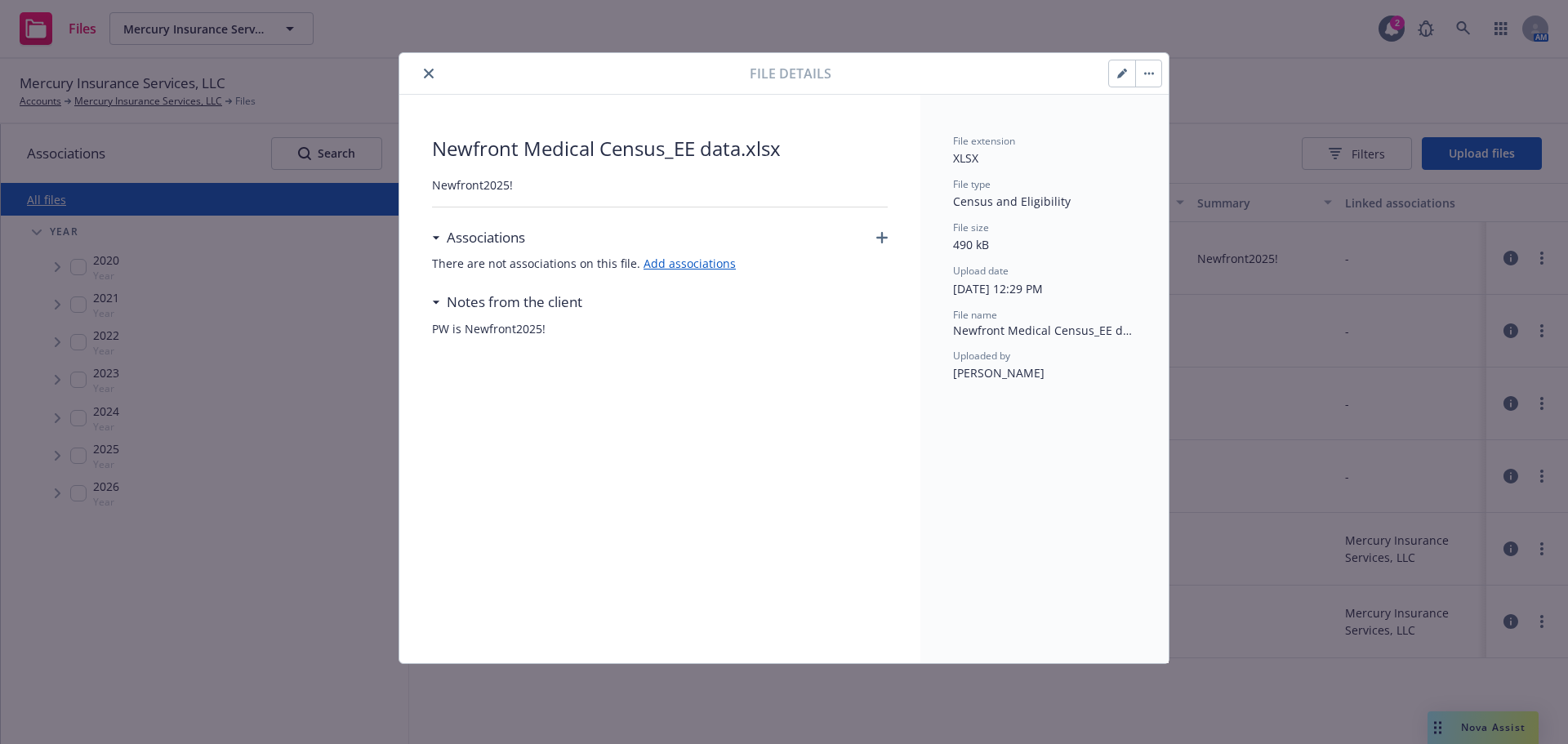
click at [422, 74] on button "close" at bounding box center [428, 73] width 20 height 20
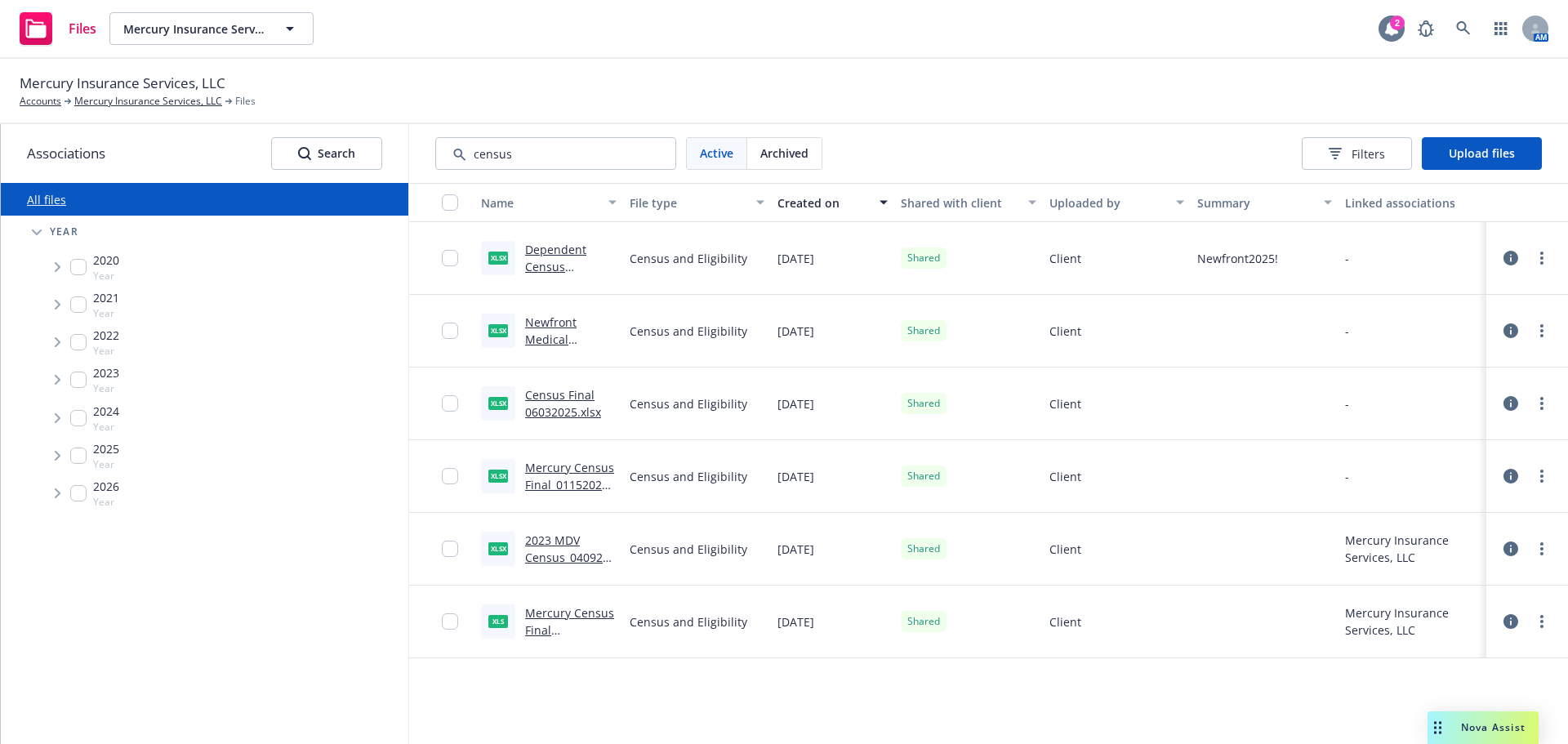
click at [1388, 28] on icon at bounding box center [1391, 29] width 13 height 15
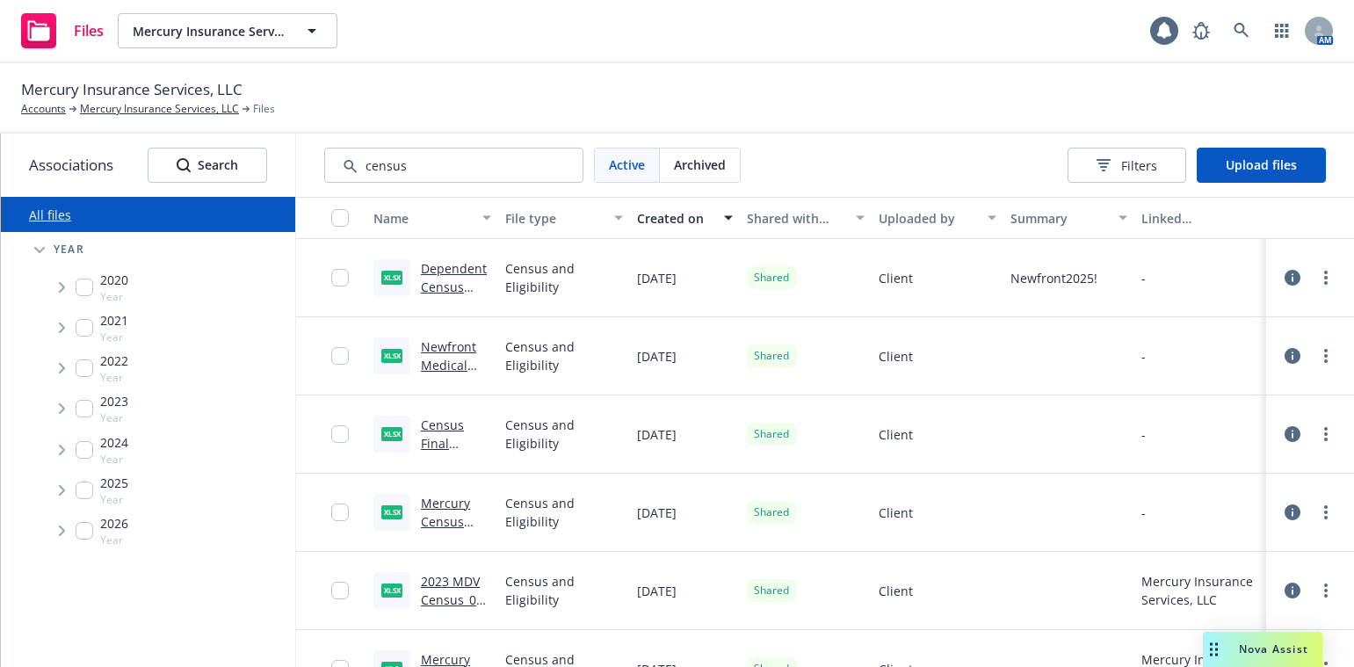
drag, startPoint x: 1048, startPoint y: 660, endPoint x: 1040, endPoint y: 656, distance: 9.8
click at [1048, 657] on div at bounding box center [1069, 669] width 131 height 78
